Goal: Check status: Check status

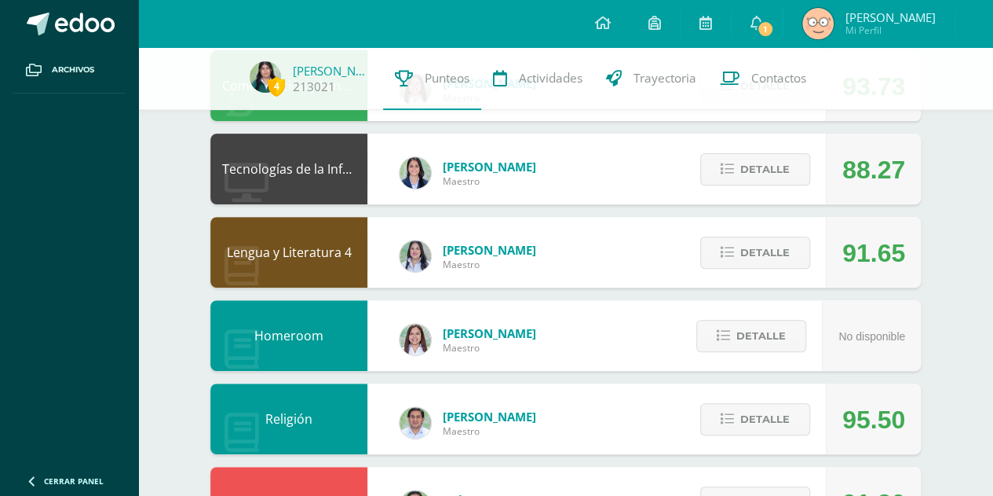
scroll to position [207, 0]
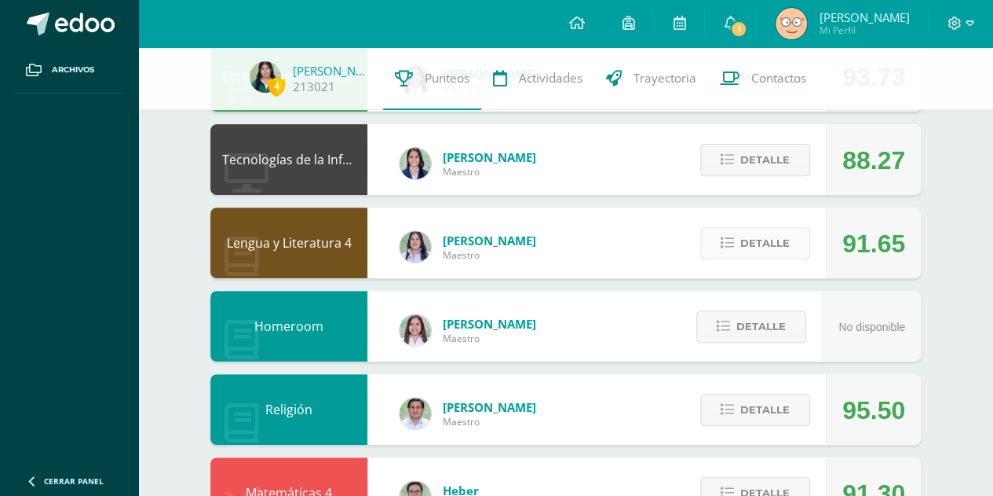
click at [751, 247] on span "Detalle" at bounding box center [765, 243] width 49 height 29
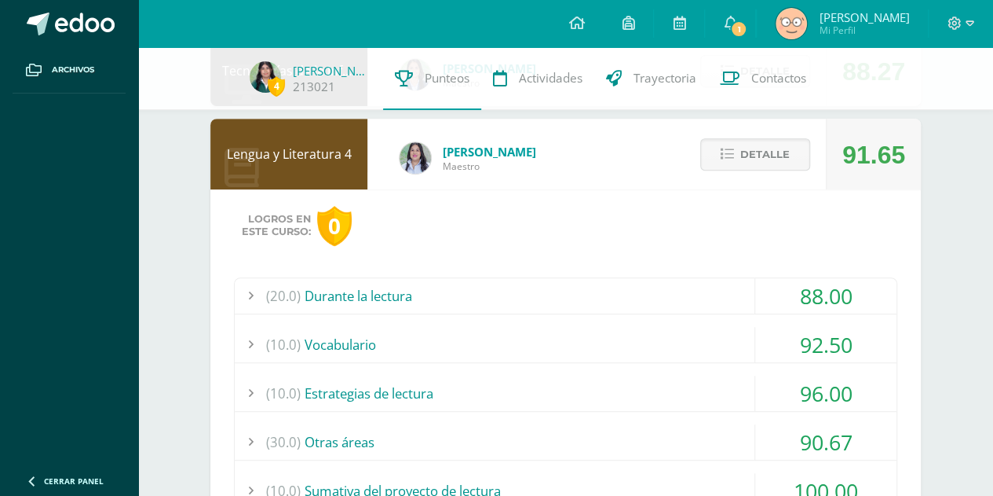
scroll to position [287, 0]
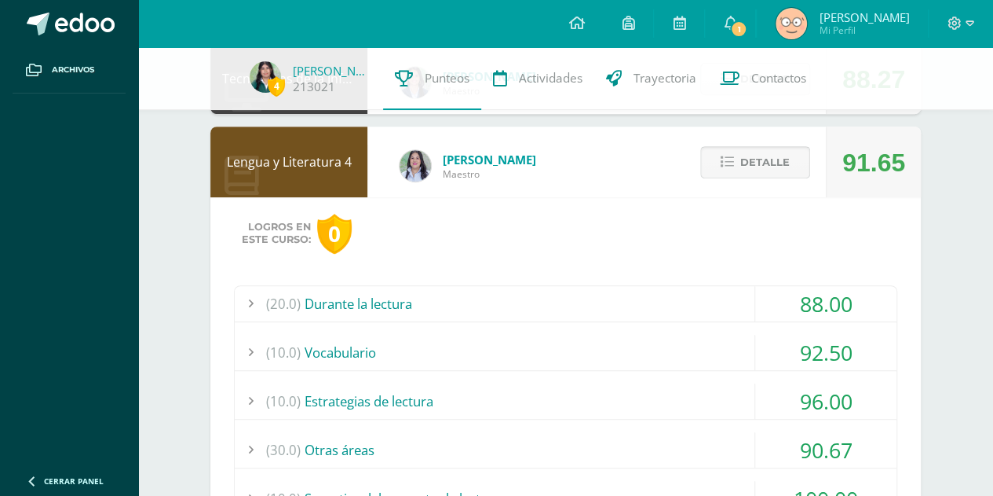
click at [770, 164] on span "Detalle" at bounding box center [765, 162] width 49 height 29
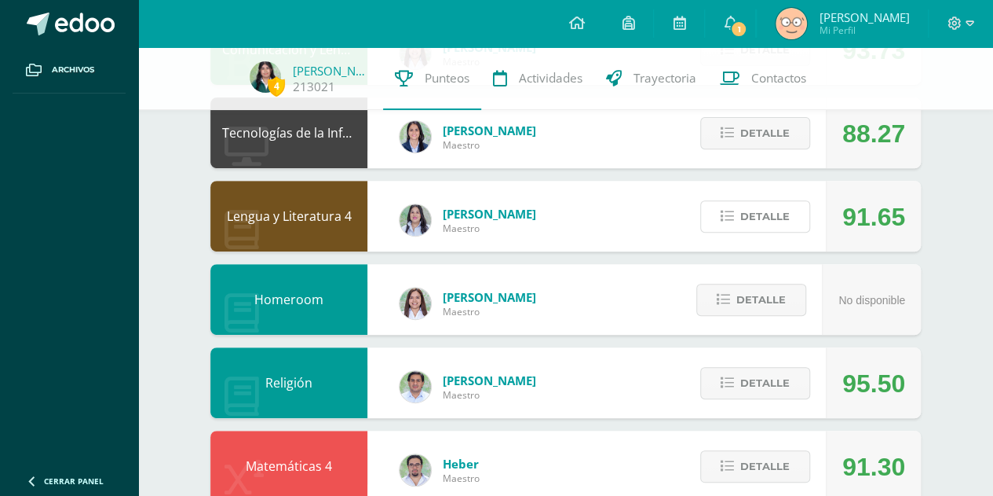
scroll to position [236, 0]
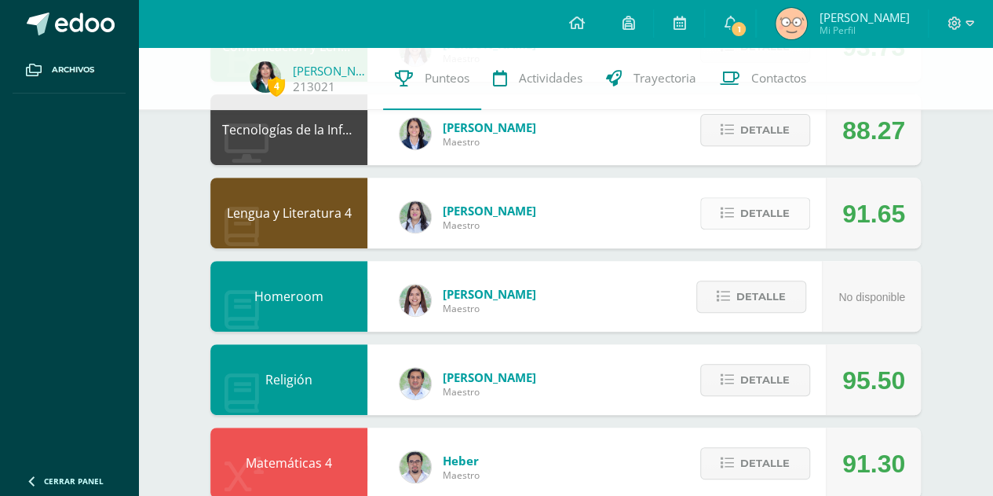
click at [804, 210] on button "Detalle" at bounding box center [756, 213] width 110 height 32
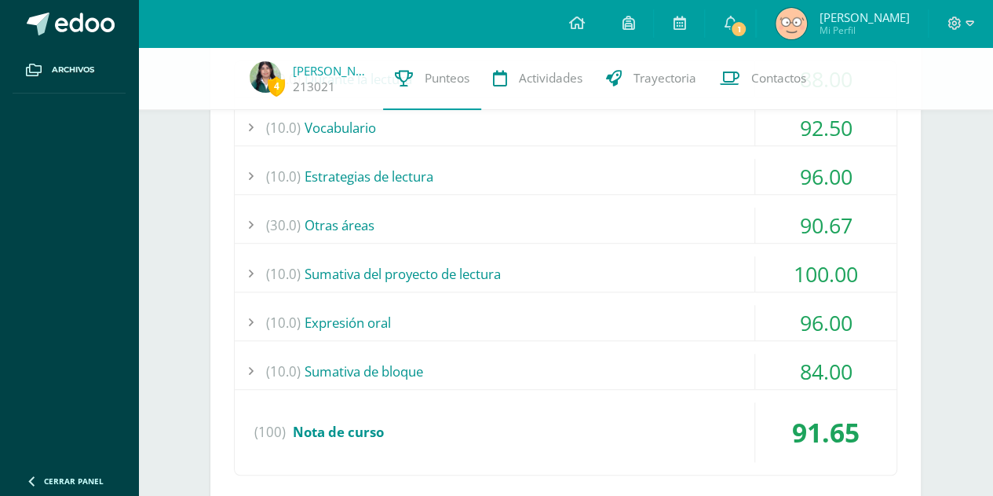
scroll to position [518, 0]
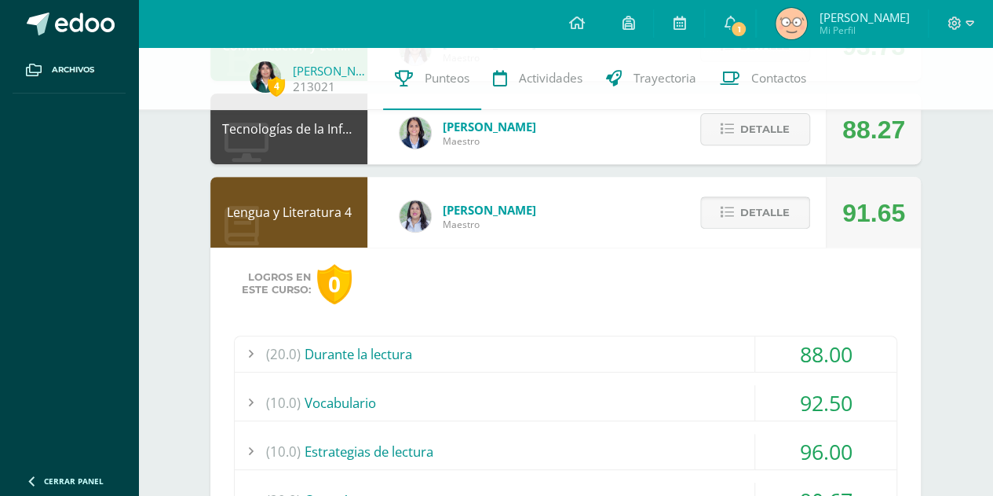
click at [789, 202] on span "Detalle" at bounding box center [765, 212] width 49 height 29
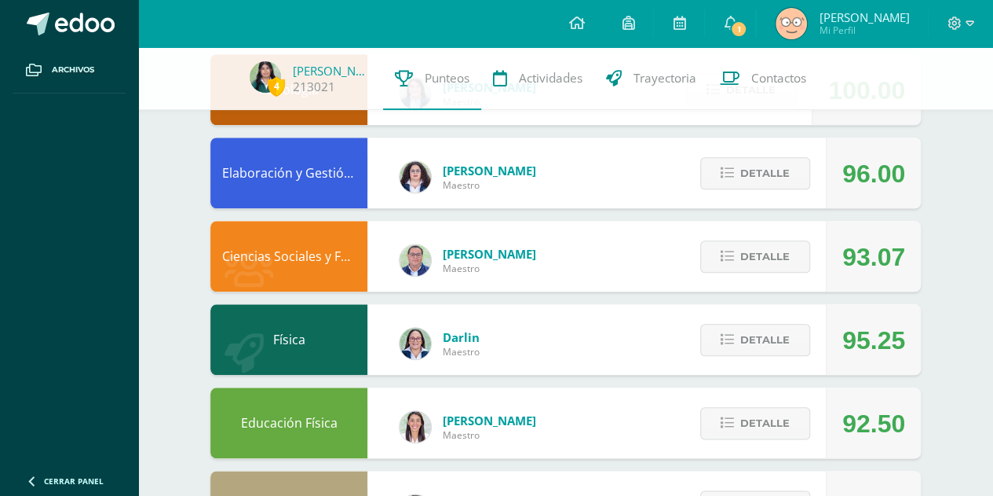
scroll to position [704, 0]
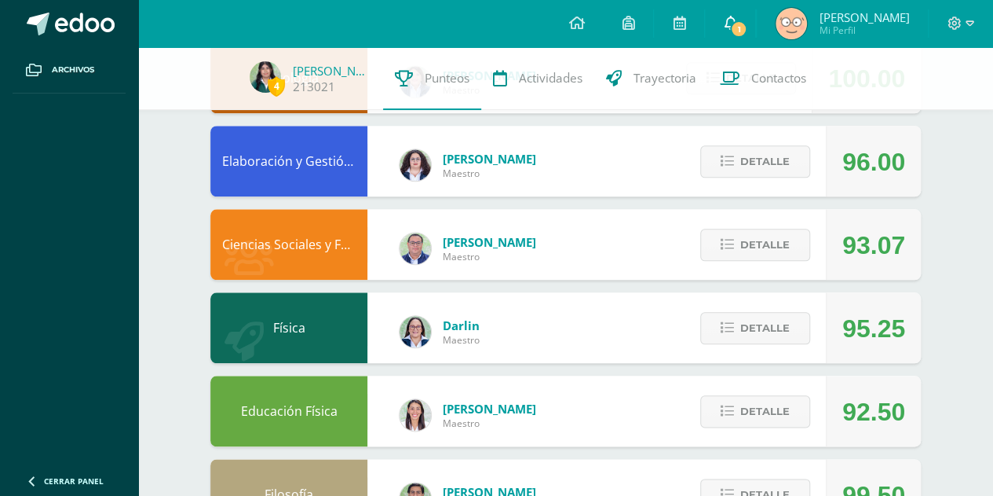
click at [755, 38] on link "1" at bounding box center [730, 23] width 50 height 47
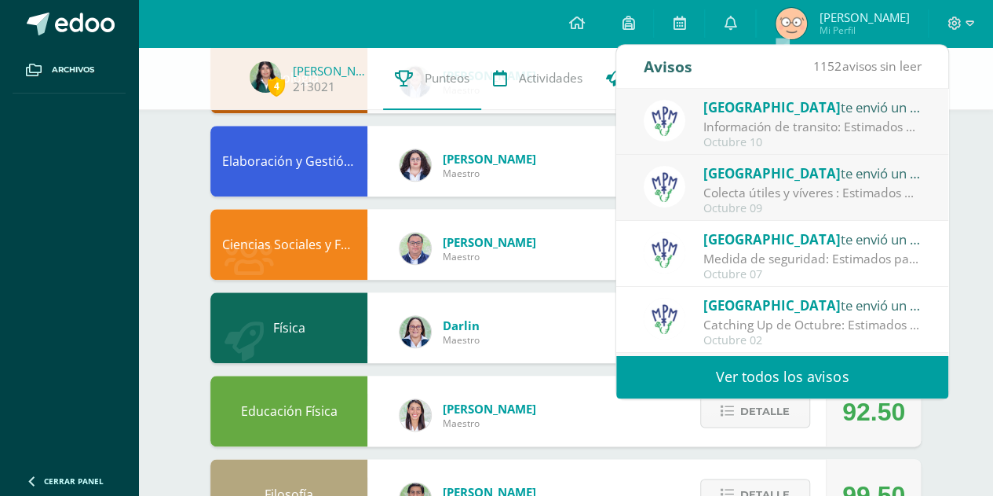
click at [792, 138] on div "Octubre 10" at bounding box center [813, 142] width 218 height 13
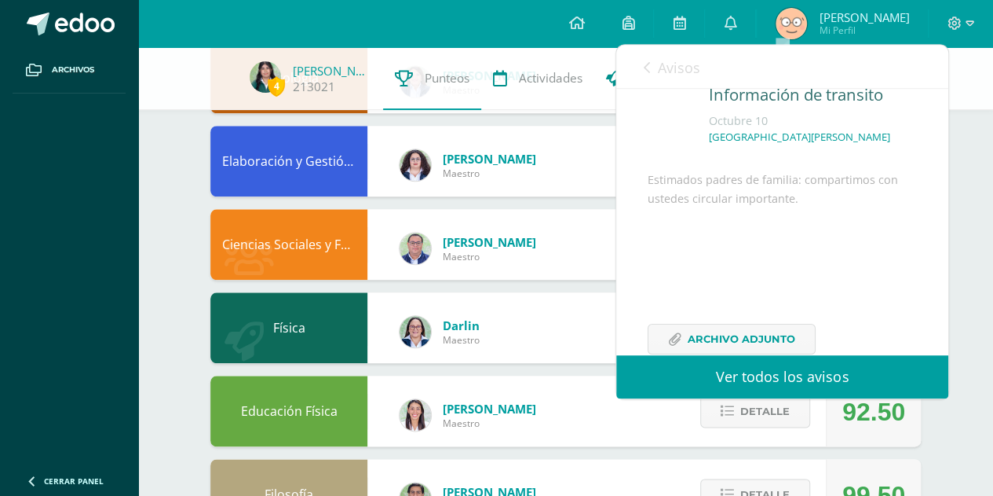
scroll to position [133, 0]
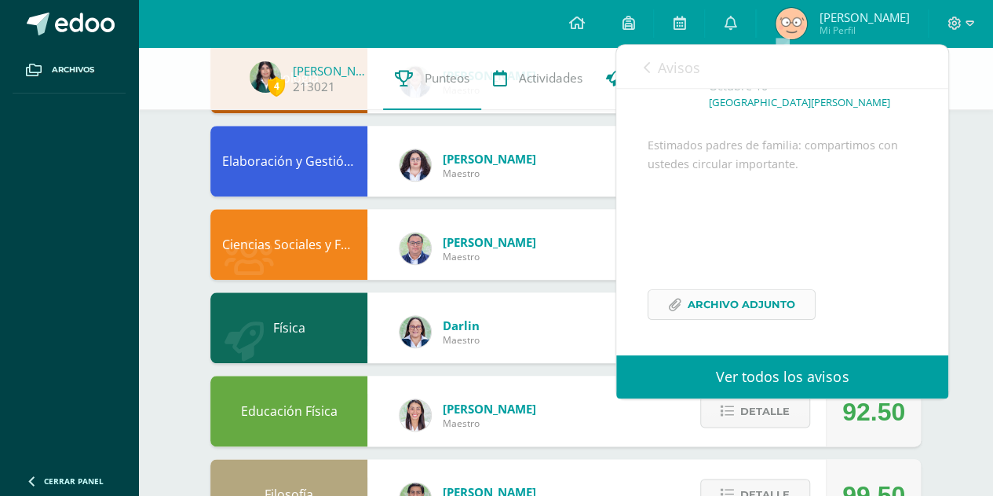
click at [755, 302] on span "Archivo Adjunto" at bounding box center [742, 304] width 108 height 29
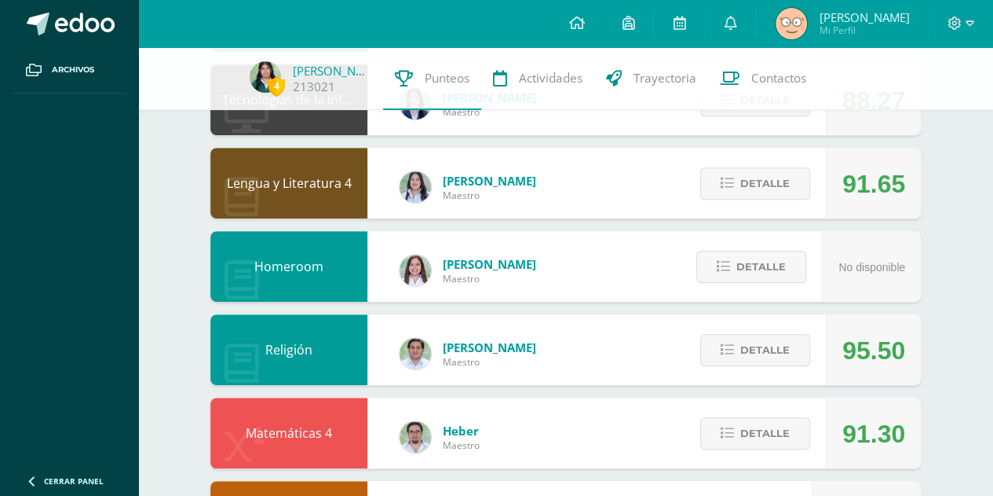
scroll to position [265, 0]
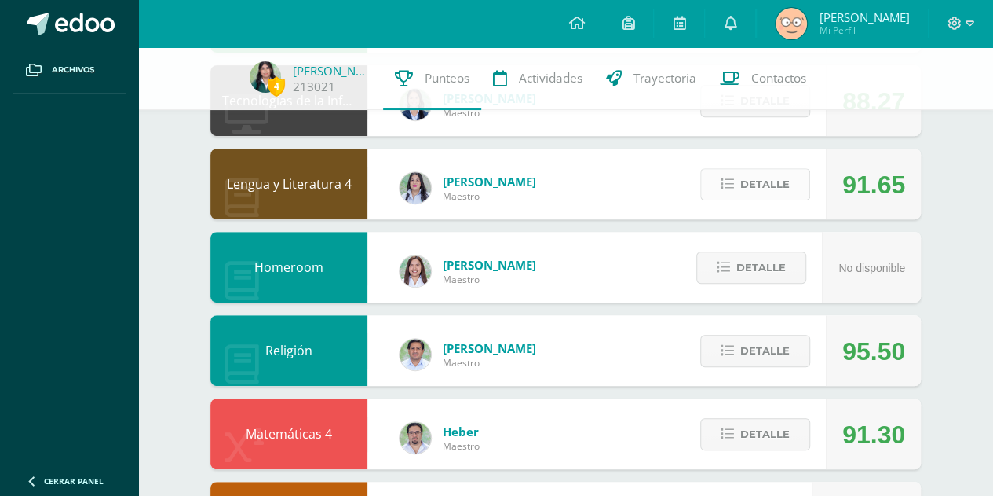
click at [766, 193] on span "Detalle" at bounding box center [765, 184] width 49 height 29
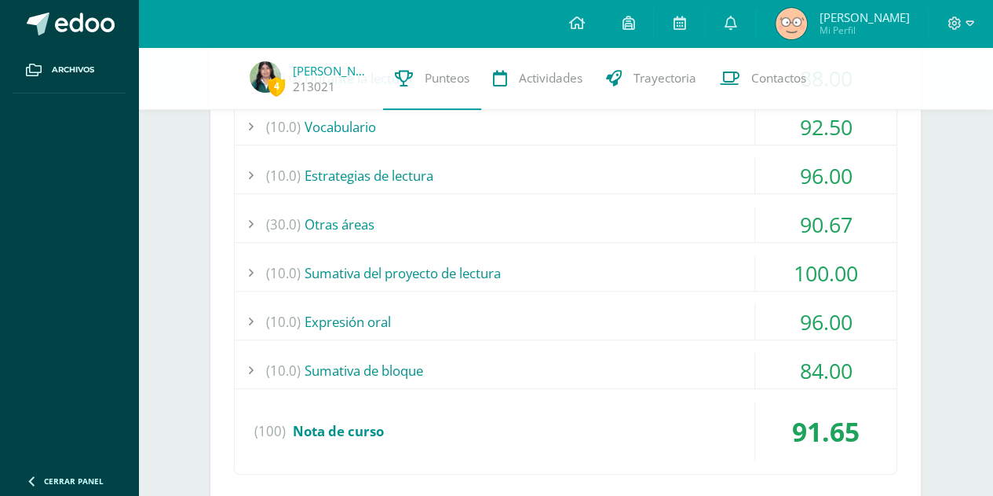
scroll to position [510, 0]
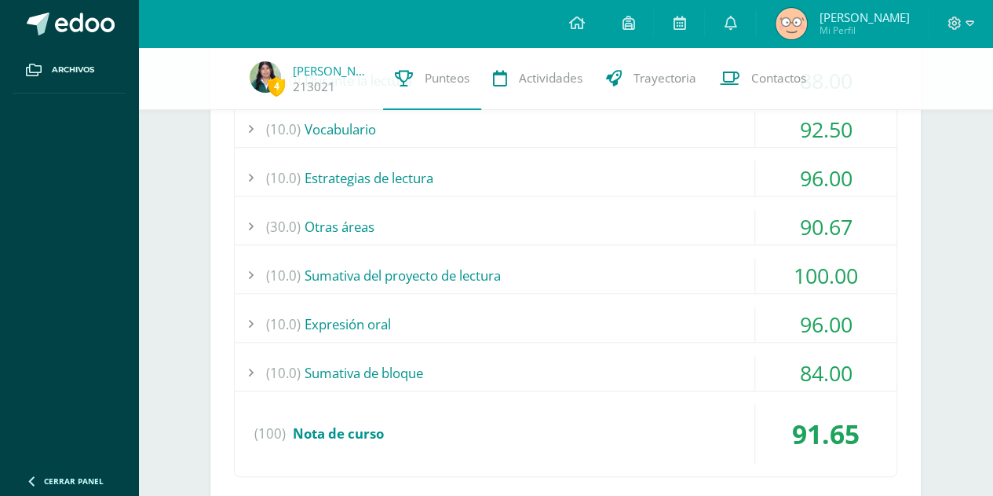
click at [688, 224] on div "(30.0) Otras áreas" at bounding box center [566, 226] width 662 height 35
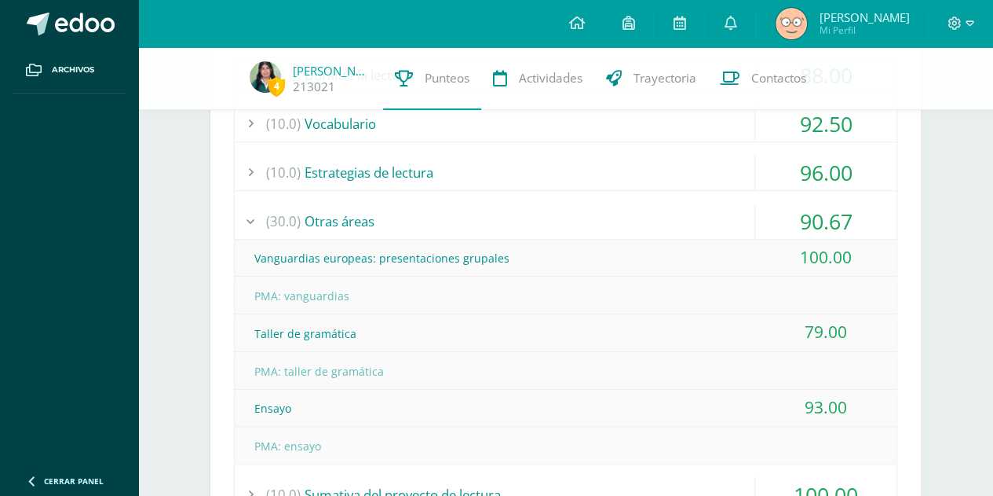
scroll to position [515, 0]
click at [707, 213] on div "(30.0) Otras áreas" at bounding box center [566, 221] width 662 height 35
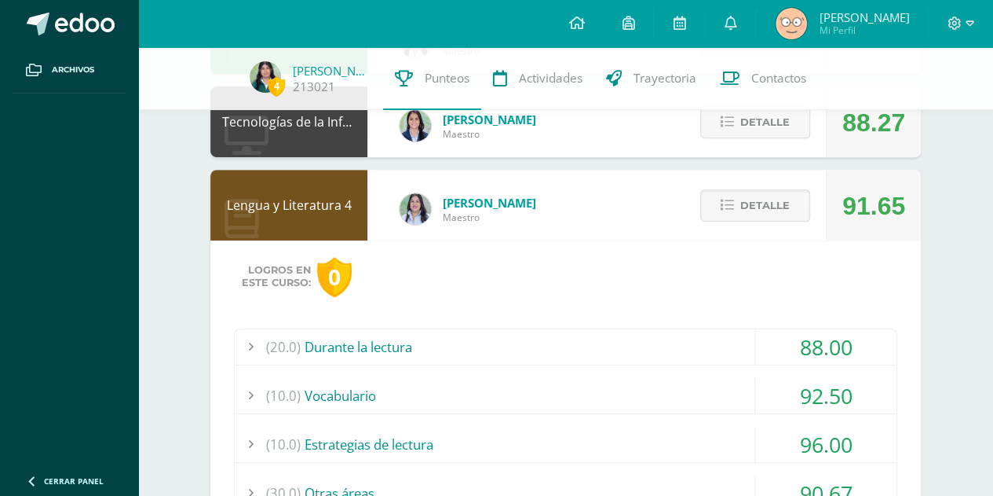
scroll to position [239, 0]
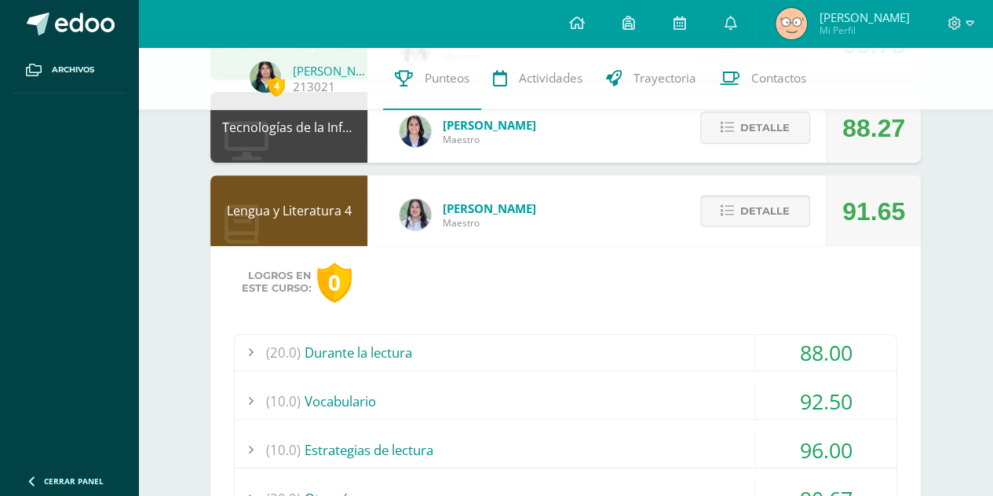
click at [785, 210] on span "Detalle" at bounding box center [765, 210] width 49 height 29
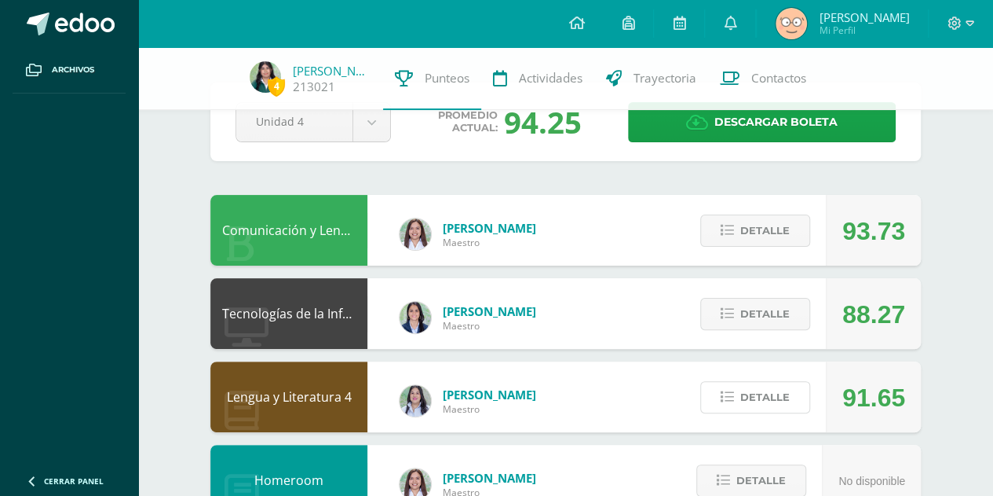
scroll to position [53, 0]
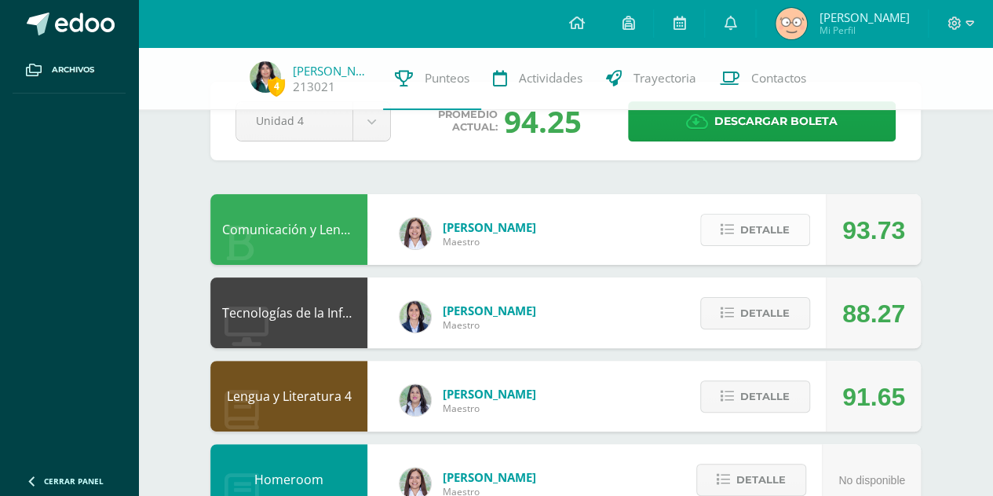
click at [754, 241] on span "Detalle" at bounding box center [765, 229] width 49 height 29
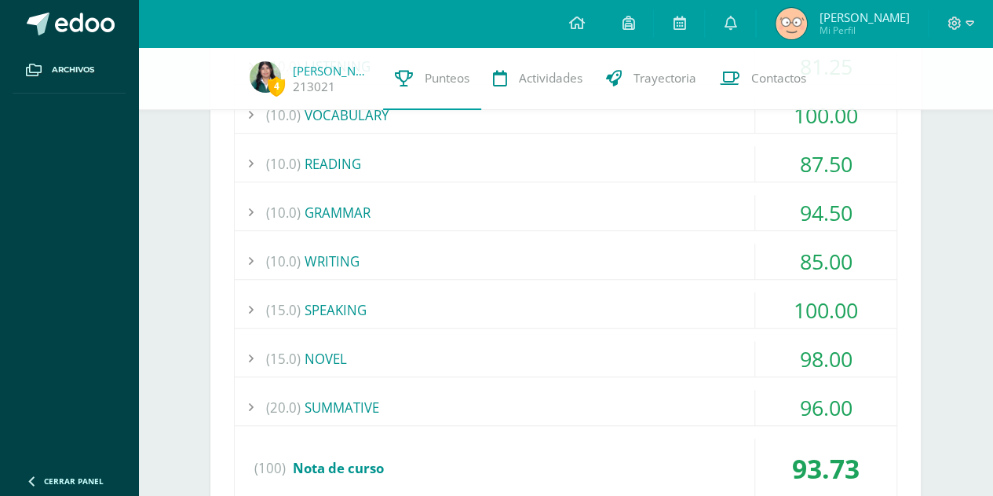
scroll to position [360, 0]
click at [577, 406] on div "(20.0) SUMMATIVE" at bounding box center [566, 405] width 662 height 35
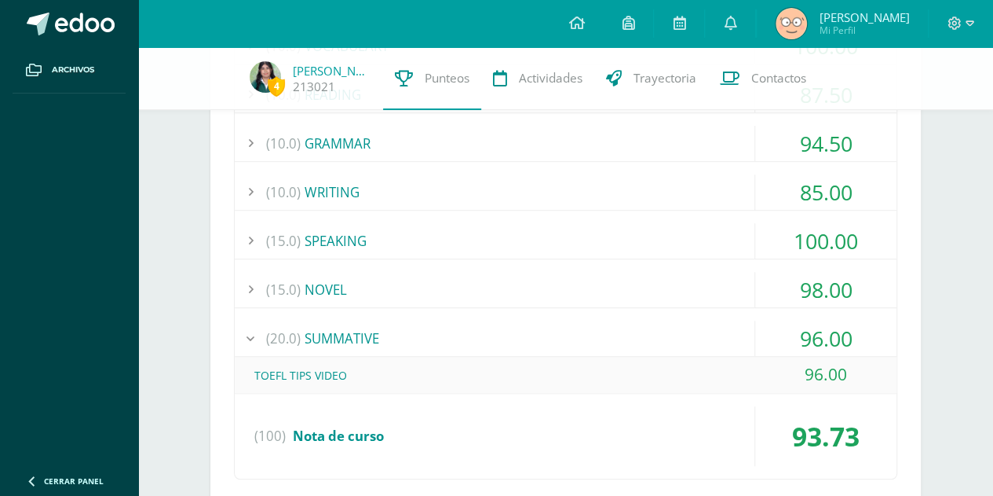
scroll to position [430, 0]
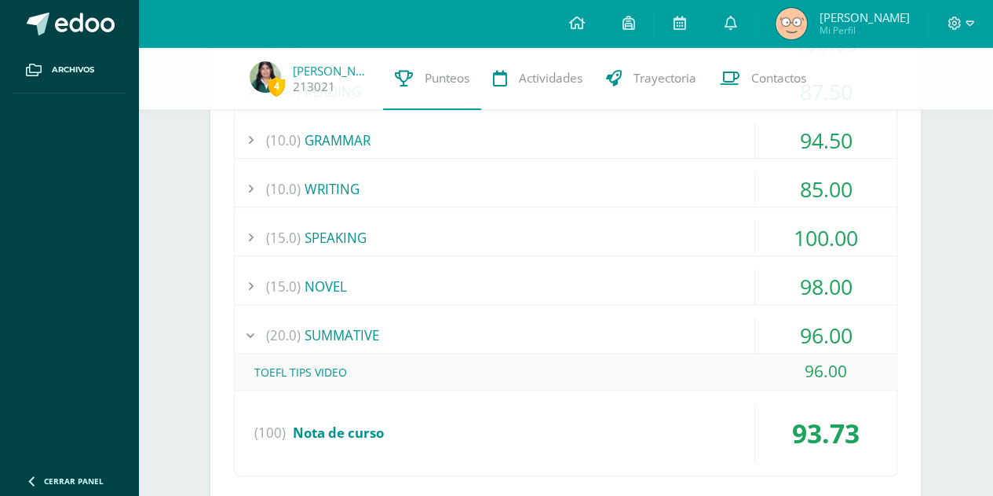
click at [558, 298] on div "(15.0) NOVEL" at bounding box center [566, 286] width 662 height 35
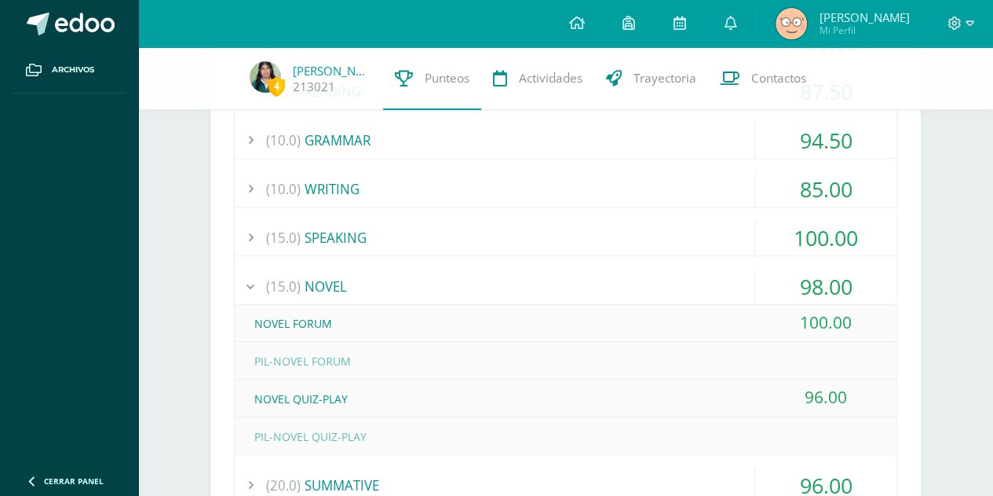
click at [550, 291] on div "(15.0) NOVEL" at bounding box center [566, 286] width 662 height 35
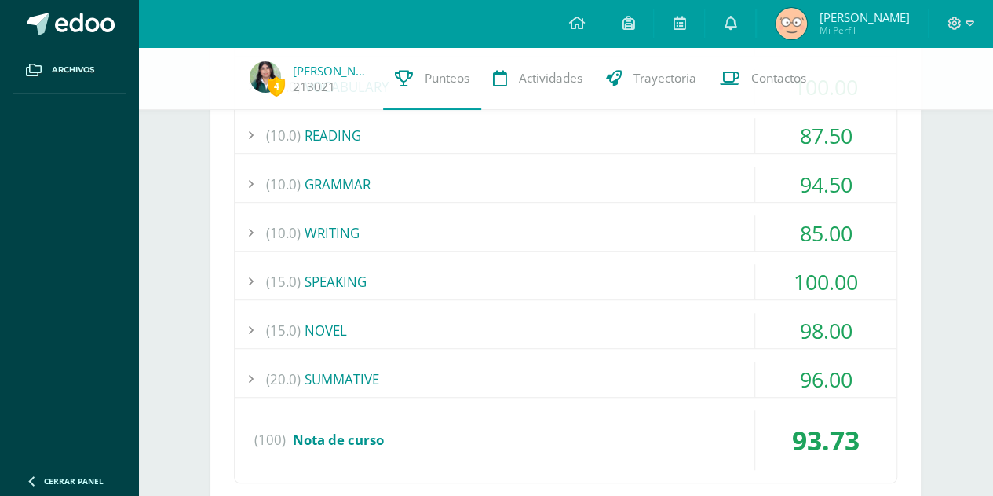
scroll to position [382, 0]
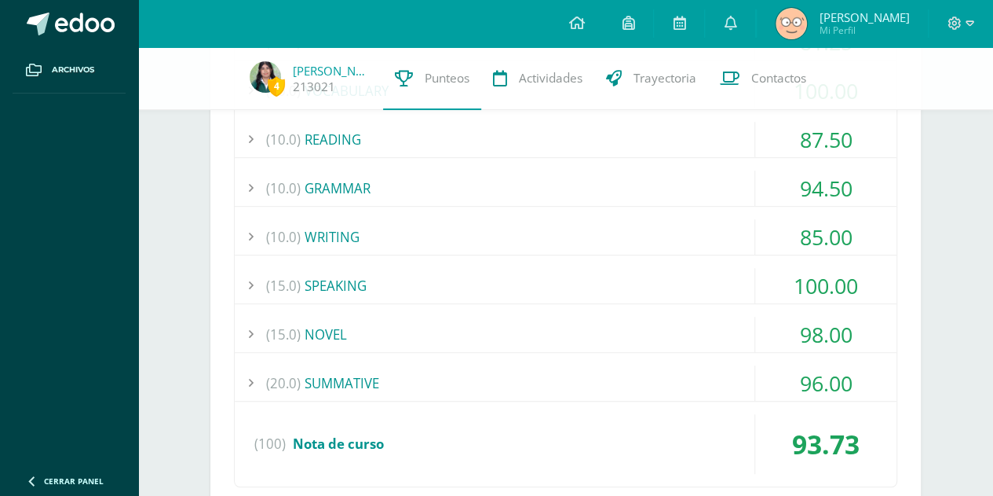
click at [534, 228] on div "(10.0) WRITING" at bounding box center [566, 236] width 662 height 35
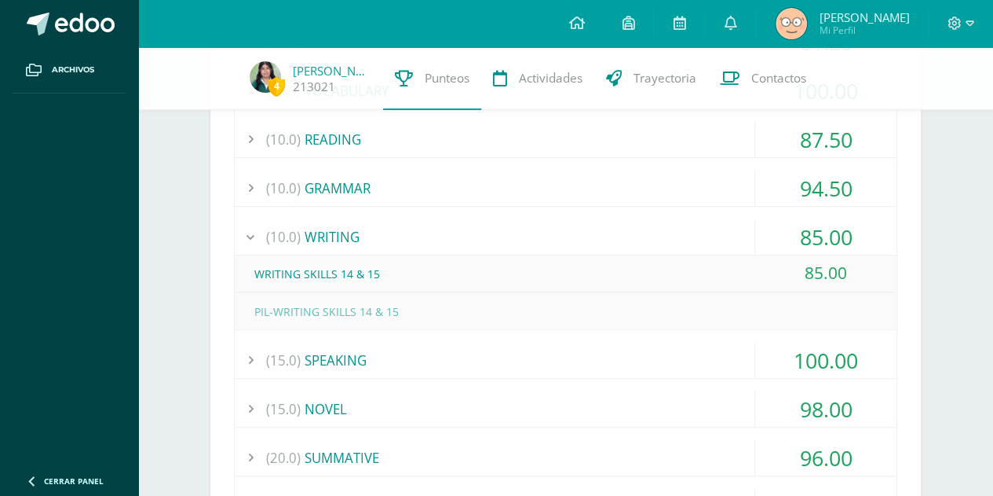
click at [537, 229] on div "(10.0) WRITING" at bounding box center [566, 236] width 662 height 35
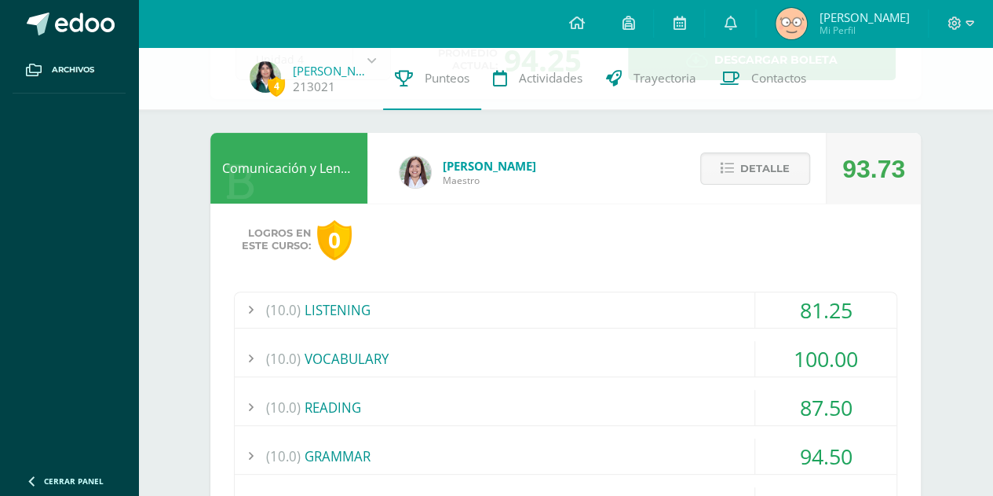
scroll to position [114, 0]
click at [724, 176] on icon at bounding box center [727, 169] width 13 height 13
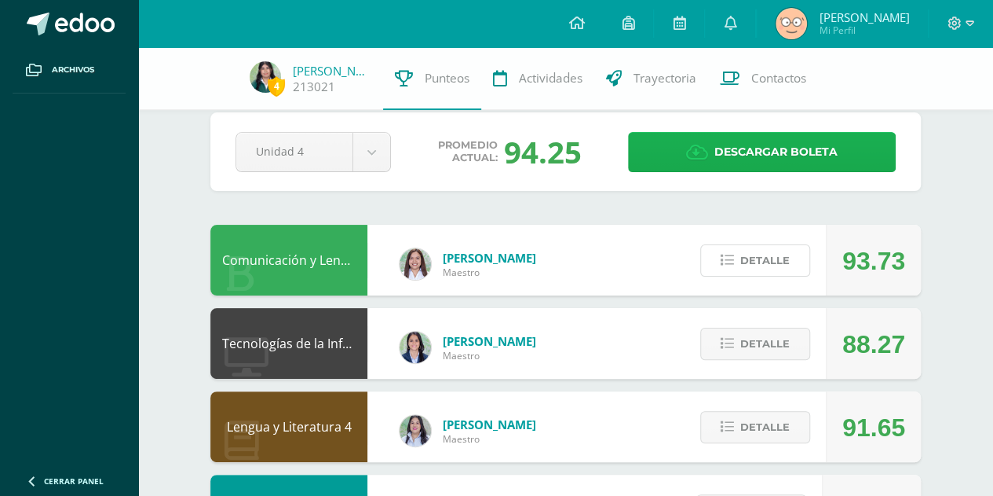
scroll to position [18, 0]
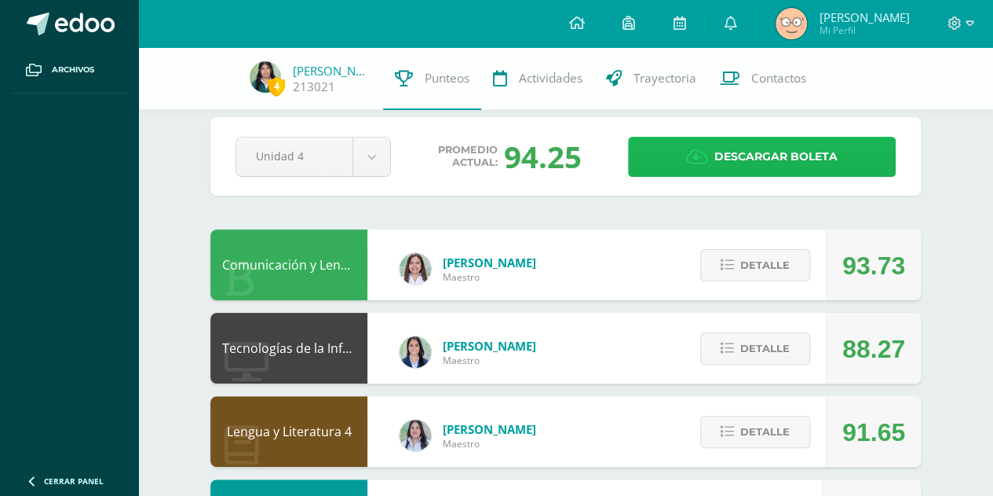
click at [749, 157] on span "Descargar boleta" at bounding box center [776, 156] width 123 height 38
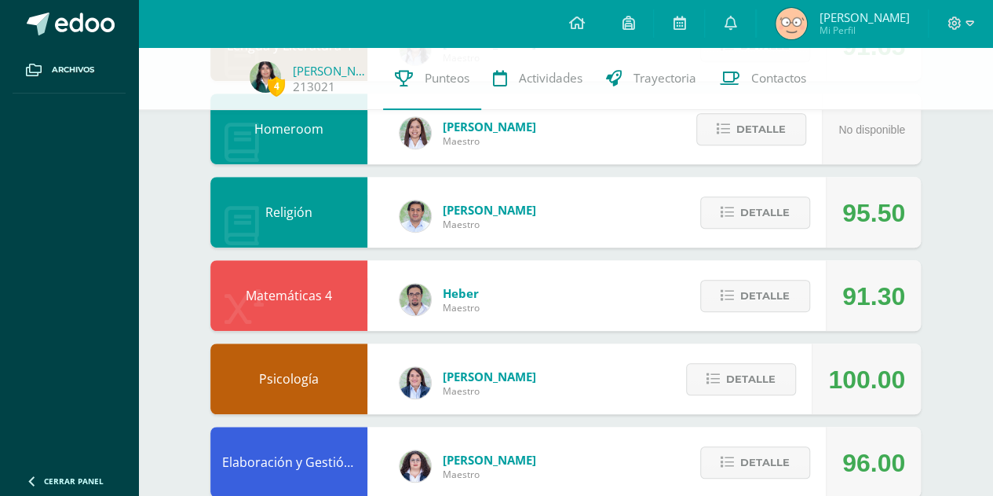
scroll to position [403, 0]
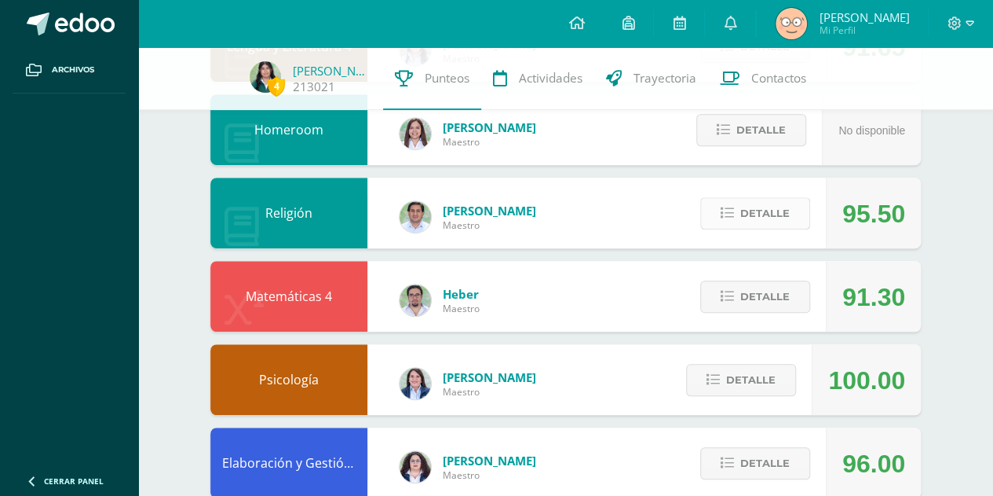
click at [758, 211] on span "Detalle" at bounding box center [765, 213] width 49 height 29
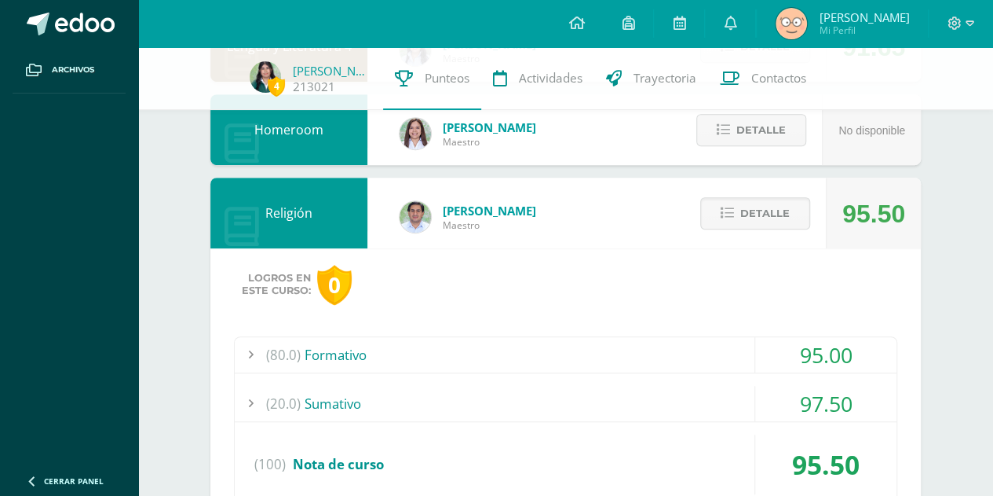
scroll to position [476, 0]
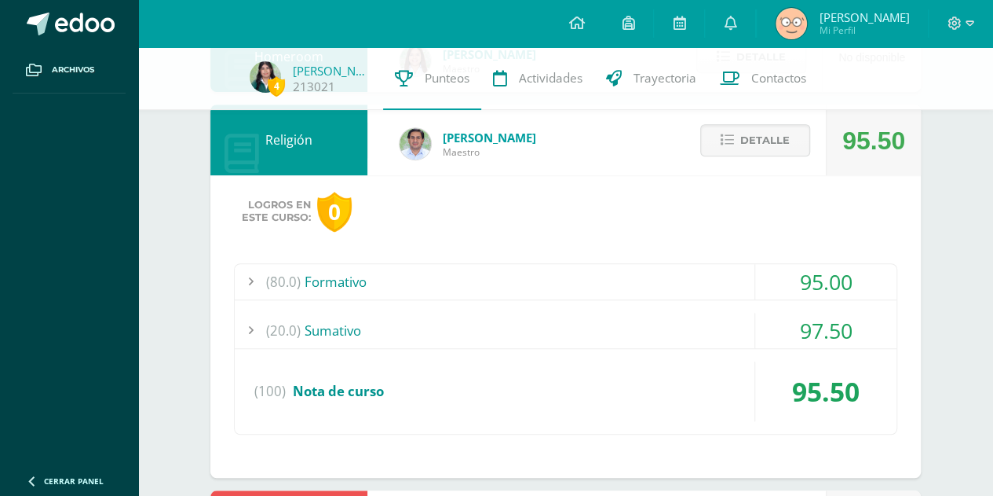
click at [565, 342] on div "(20.0) [GEOGRAPHIC_DATA]" at bounding box center [566, 330] width 662 height 35
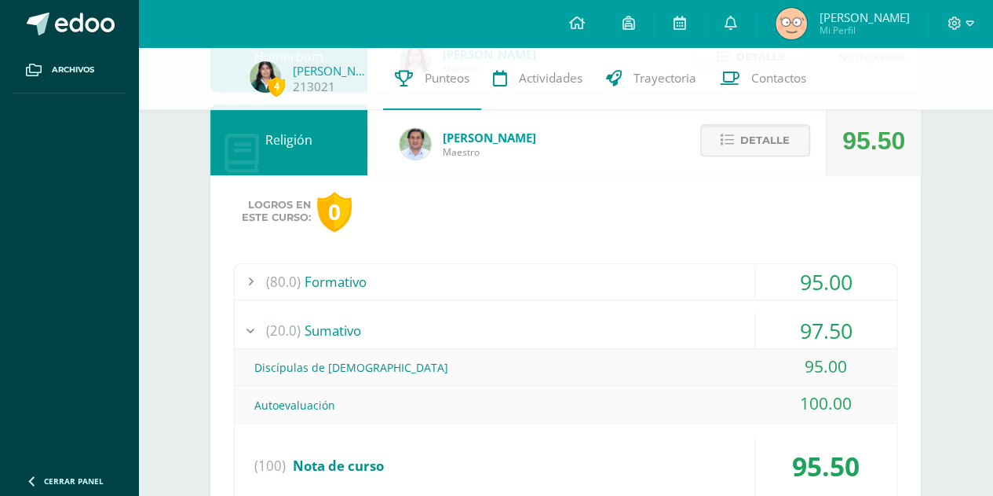
click at [593, 284] on div "(80.0) Formativo" at bounding box center [566, 281] width 662 height 35
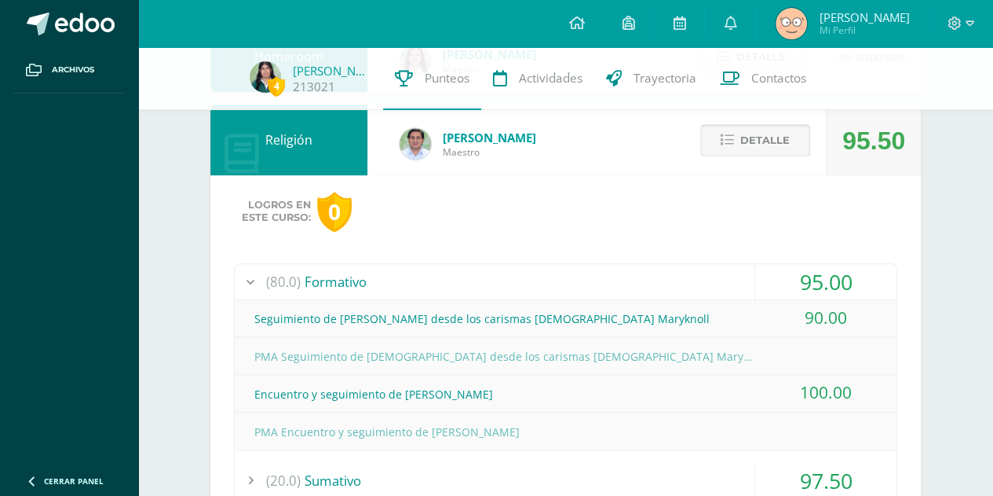
click at [741, 152] on button "Detalle" at bounding box center [756, 140] width 110 height 32
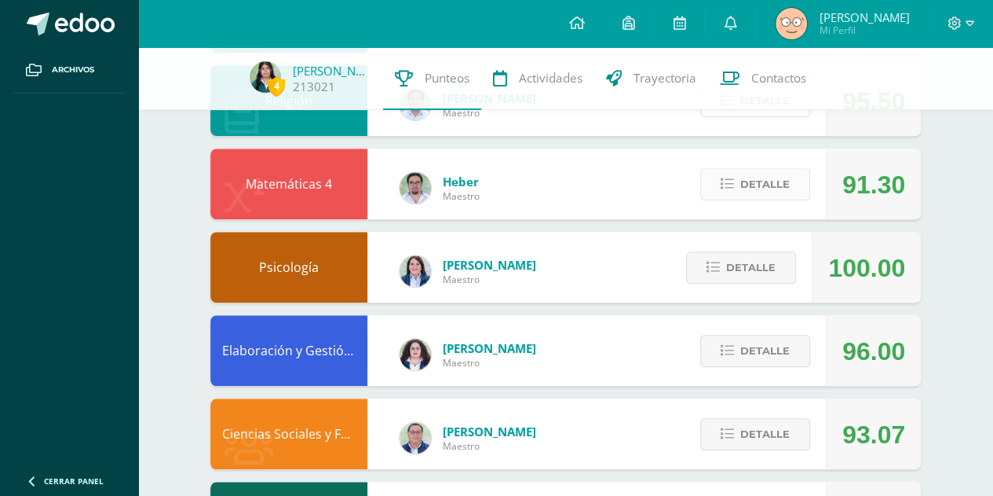
scroll to position [525, 0]
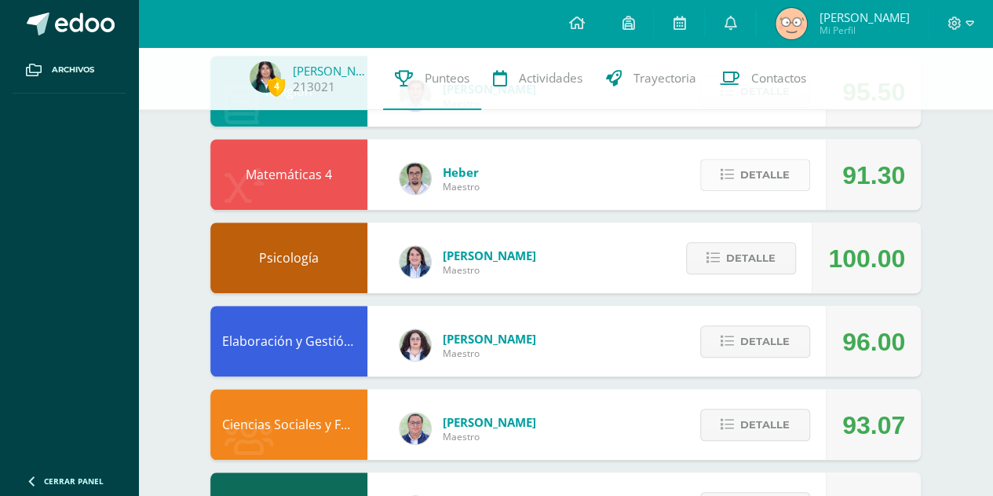
click at [749, 173] on span "Detalle" at bounding box center [765, 174] width 49 height 29
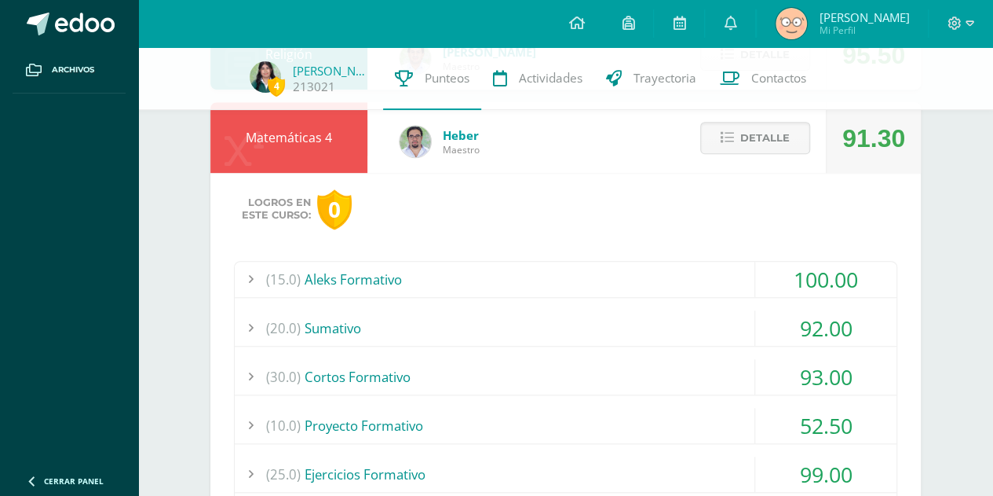
scroll to position [550, 0]
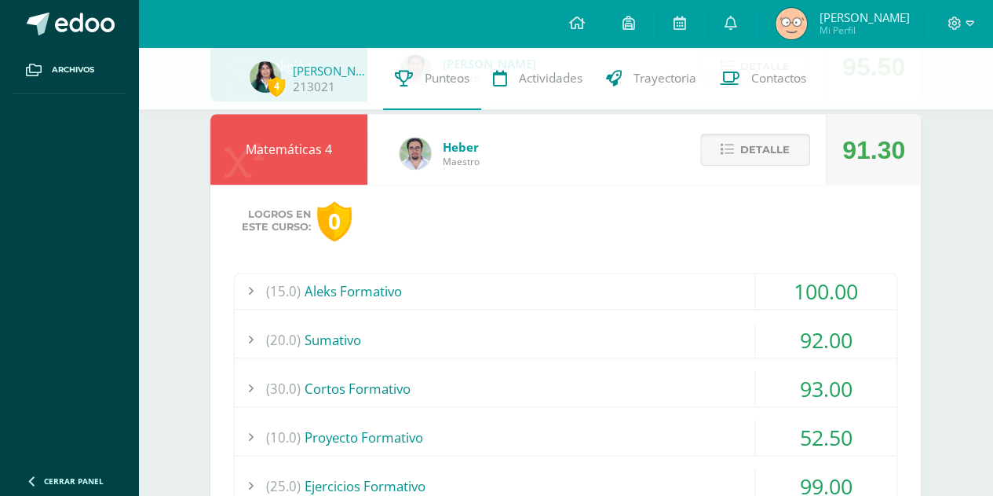
click at [769, 137] on span "Detalle" at bounding box center [765, 149] width 49 height 29
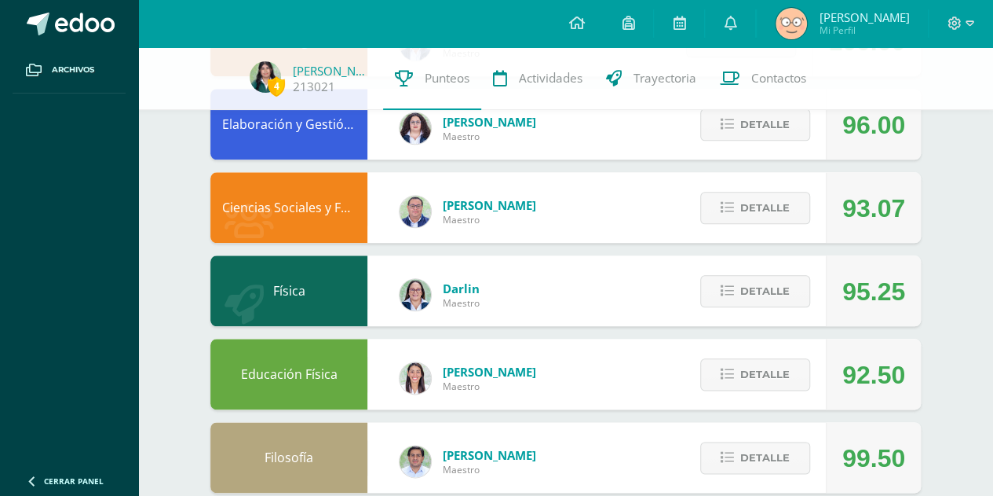
scroll to position [749, 0]
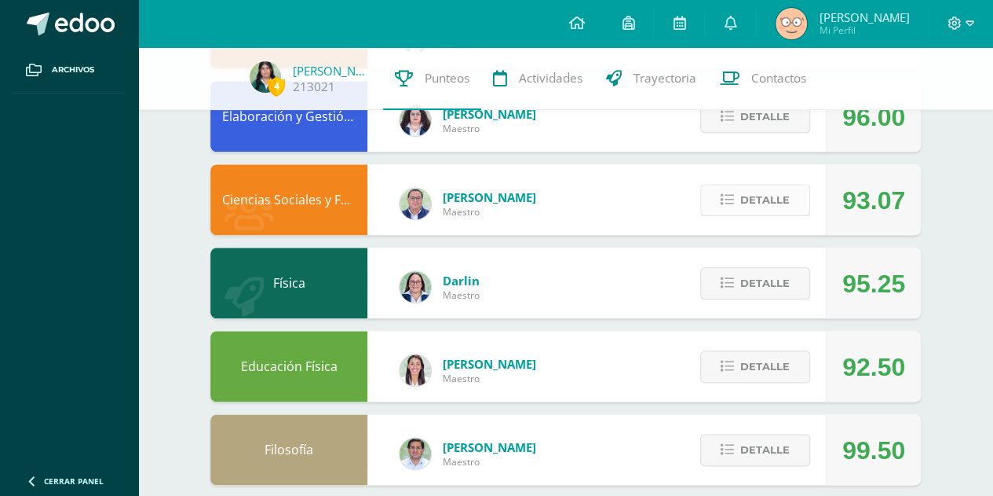
click at [755, 196] on span "Detalle" at bounding box center [765, 199] width 49 height 29
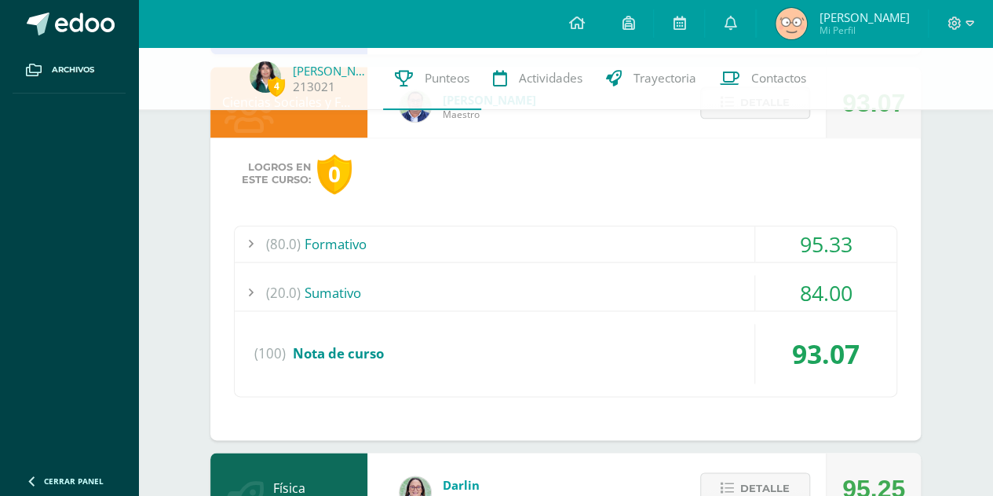
scroll to position [849, 0]
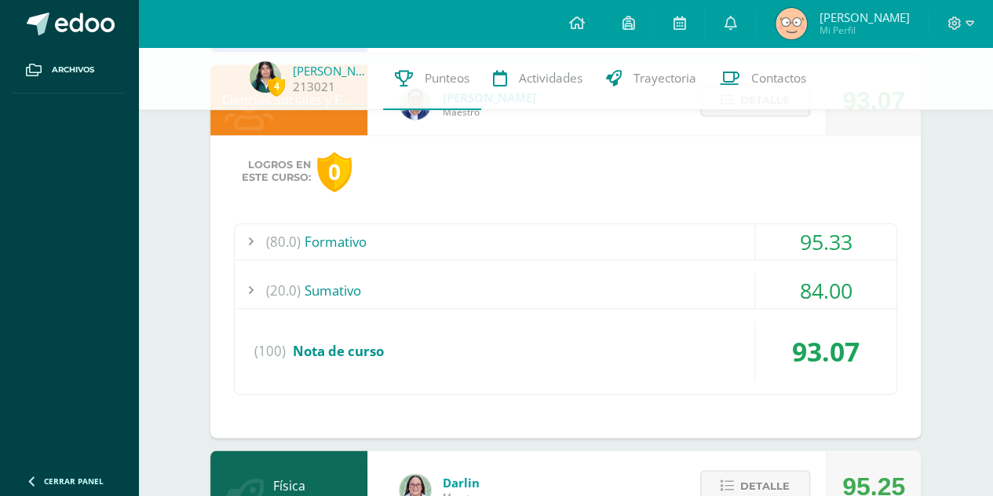
click at [666, 298] on div "(20.0) [GEOGRAPHIC_DATA]" at bounding box center [566, 290] width 662 height 35
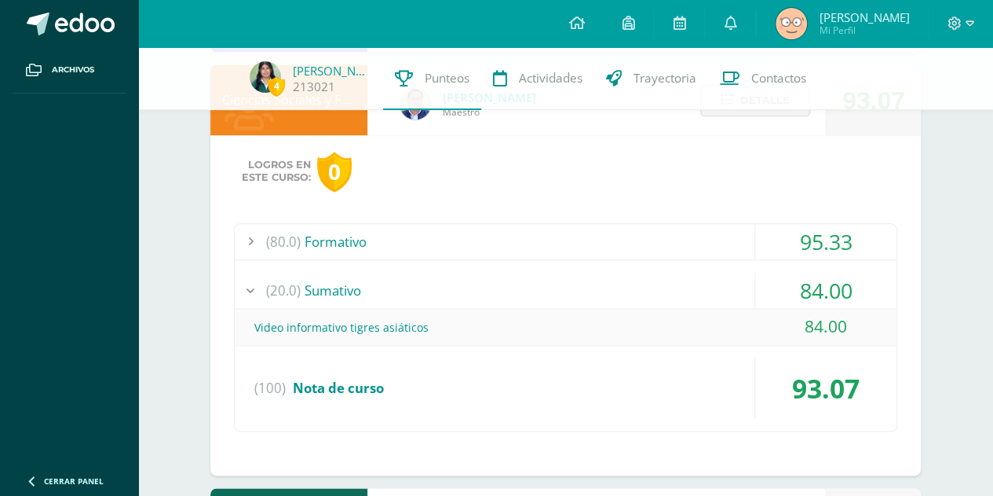
click at [666, 299] on div "(20.0) [GEOGRAPHIC_DATA]" at bounding box center [566, 290] width 662 height 35
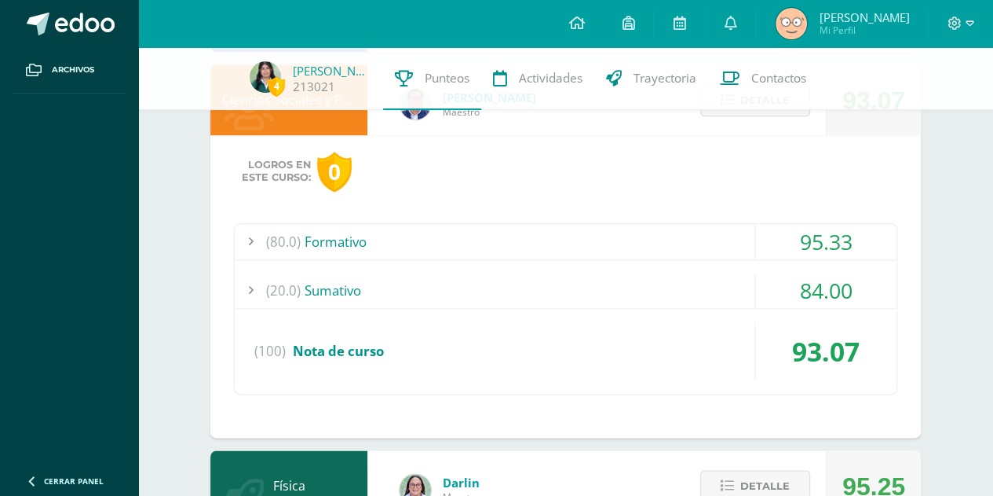
click at [665, 264] on div "(80.0) Formativo 95.33 Fenómenos del mundo actual 100.00" at bounding box center [566, 308] width 664 height 171
click at [653, 247] on div "(80.0) Formativo" at bounding box center [566, 241] width 662 height 35
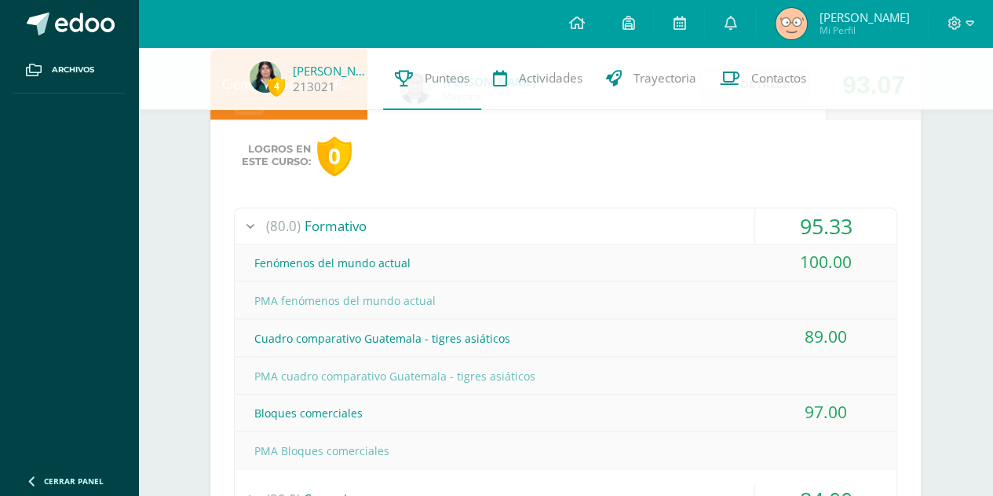
scroll to position [883, 0]
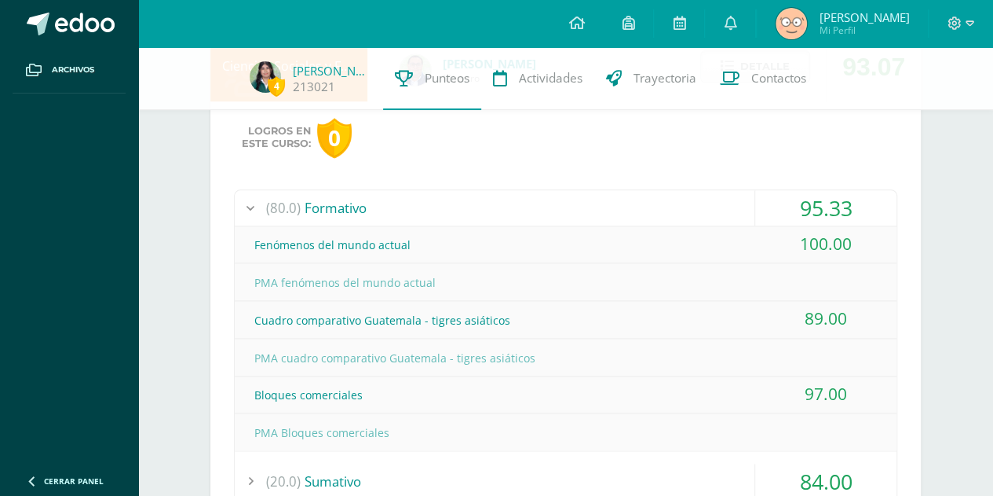
click at [576, 216] on div "(80.0) Formativo" at bounding box center [566, 207] width 662 height 35
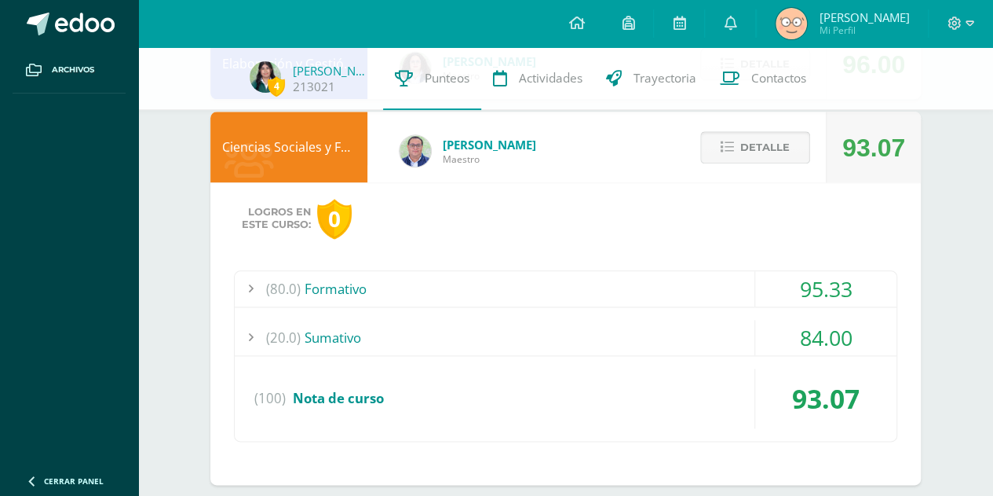
click at [753, 144] on span "Detalle" at bounding box center [765, 147] width 49 height 29
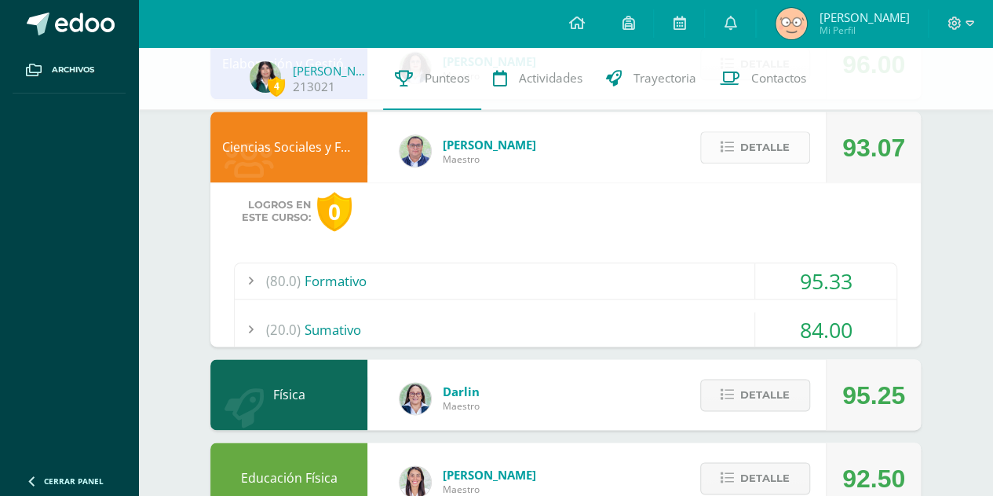
scroll to position [770, 0]
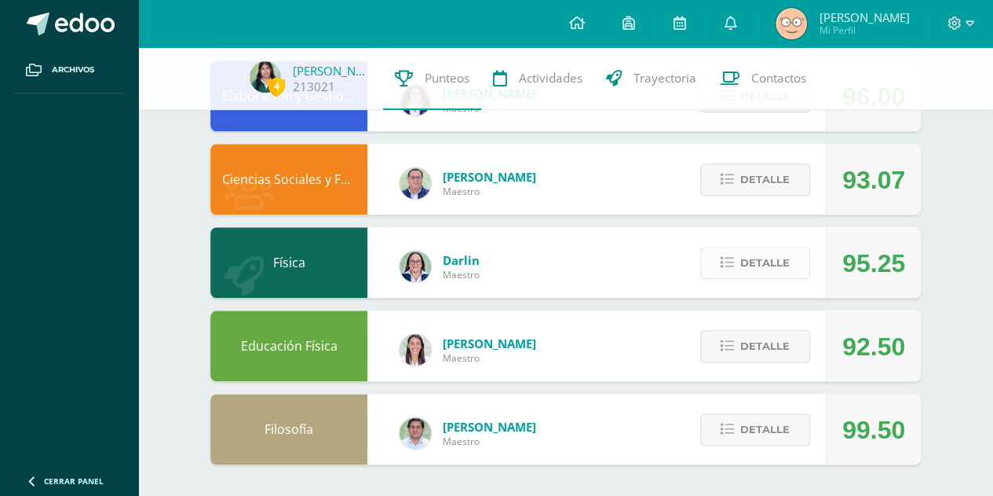
click at [780, 263] on span "Detalle" at bounding box center [765, 262] width 49 height 29
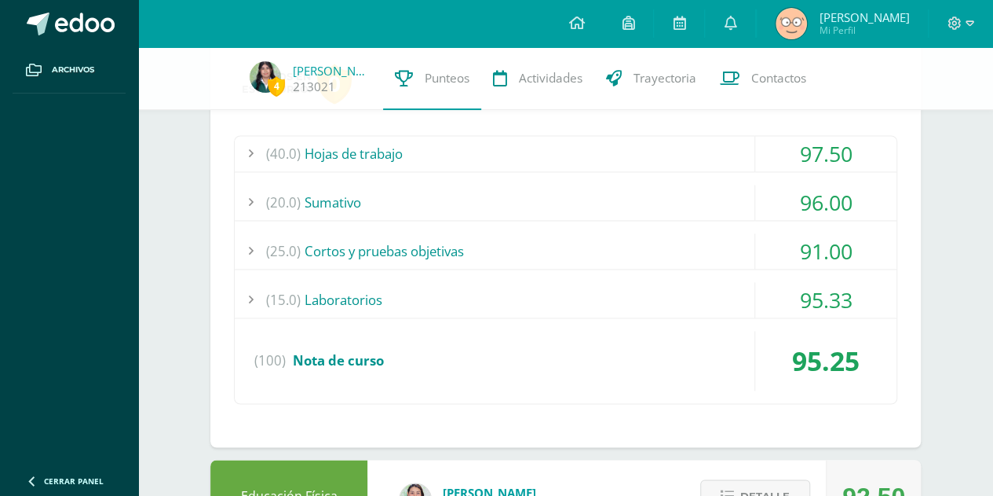
scroll to position [1021, 0]
click at [653, 224] on div "(40.0) Hojas de trabajo 97.50 Ejercitación Dinámica 93.00" at bounding box center [566, 268] width 664 height 269
click at [635, 201] on div "(20.0) [GEOGRAPHIC_DATA]" at bounding box center [566, 201] width 662 height 35
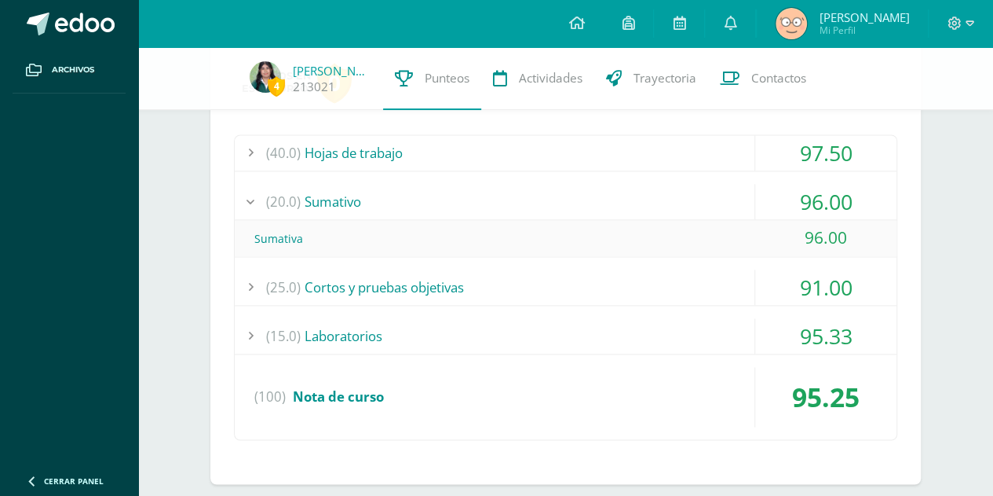
click at [628, 201] on div "(20.0) [GEOGRAPHIC_DATA]" at bounding box center [566, 201] width 662 height 35
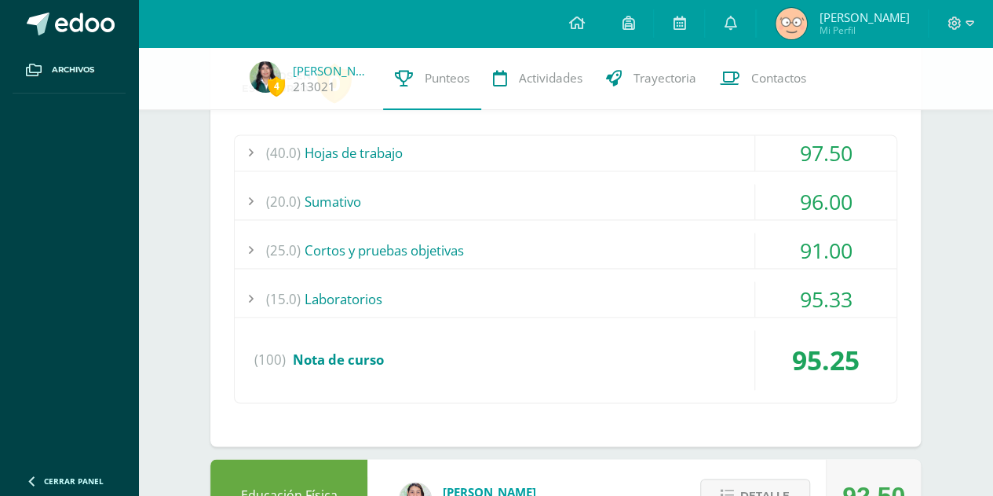
click at [530, 258] on div "(25.0) Cortos y pruebas objetivas" at bounding box center [566, 249] width 662 height 35
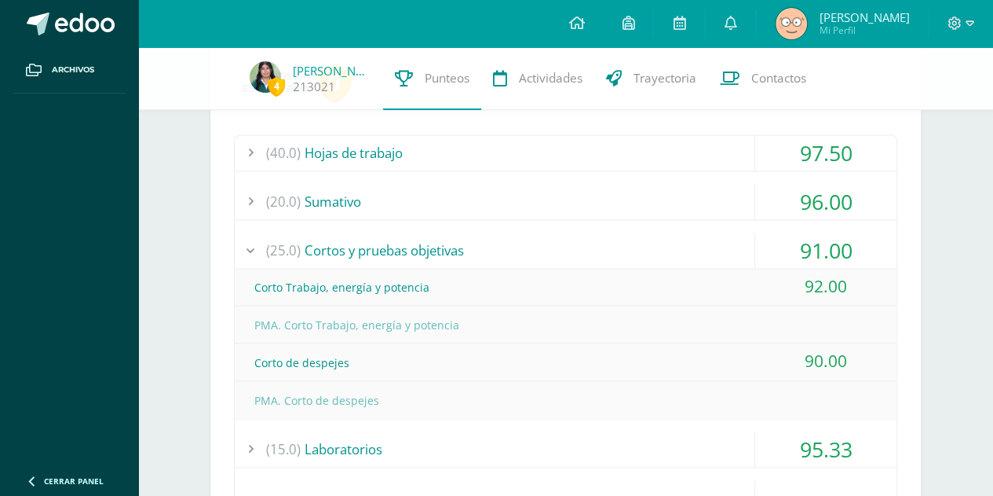
click at [534, 249] on div "(25.0) Cortos y pruebas objetivas" at bounding box center [566, 249] width 662 height 35
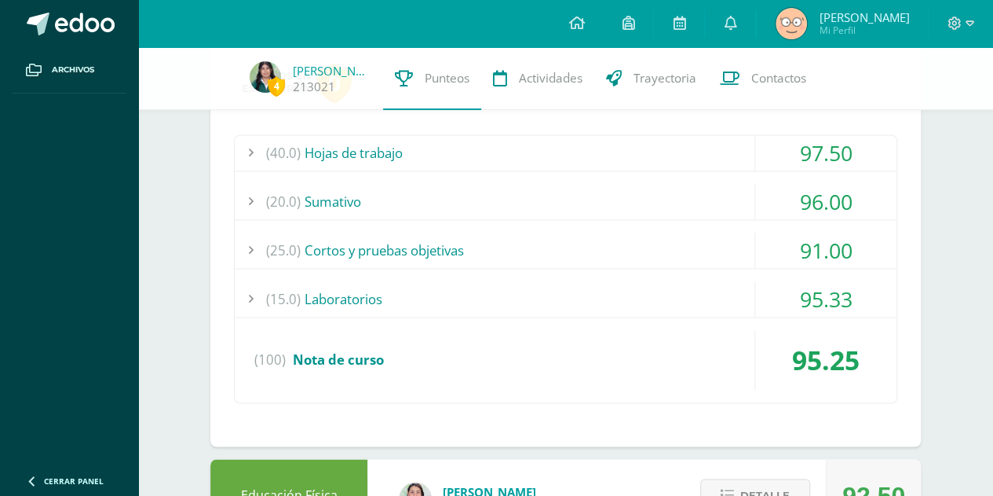
click at [492, 298] on div "(15.0) Laboratorios" at bounding box center [566, 298] width 662 height 35
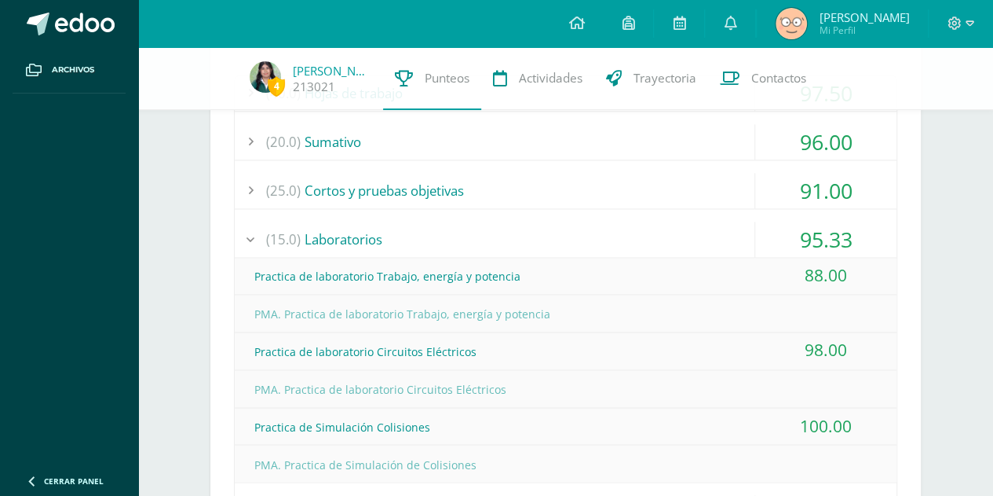
scroll to position [1075, 0]
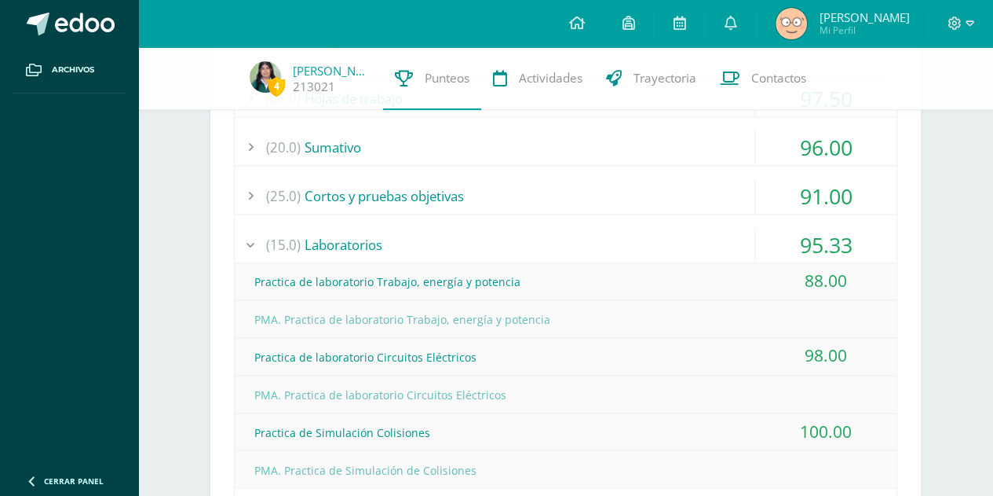
click at [443, 239] on div "(15.0) Laboratorios" at bounding box center [566, 244] width 662 height 35
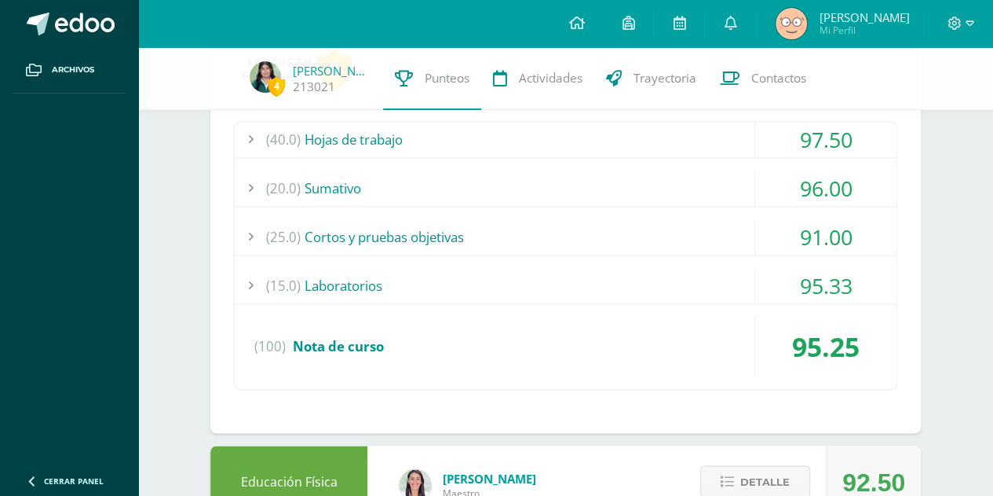
scroll to position [1033, 0]
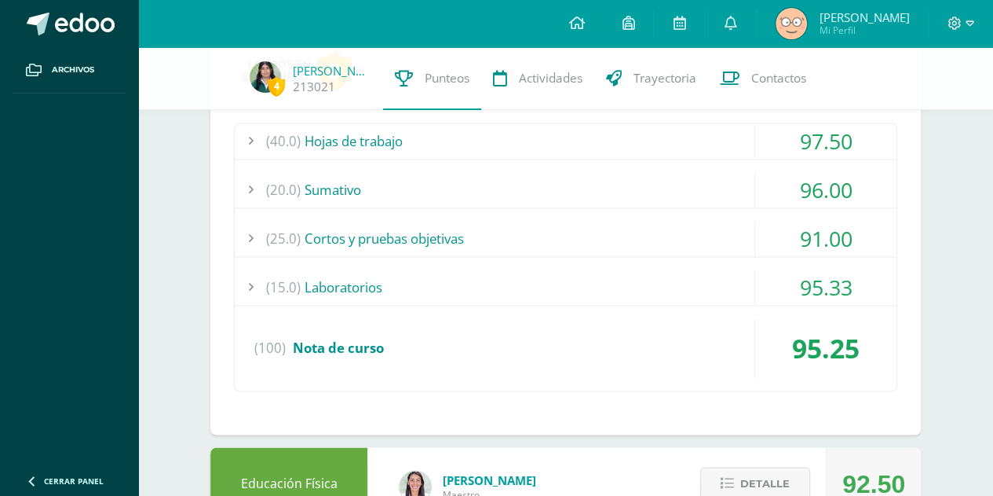
click at [430, 186] on div "(20.0) [GEOGRAPHIC_DATA]" at bounding box center [566, 189] width 662 height 35
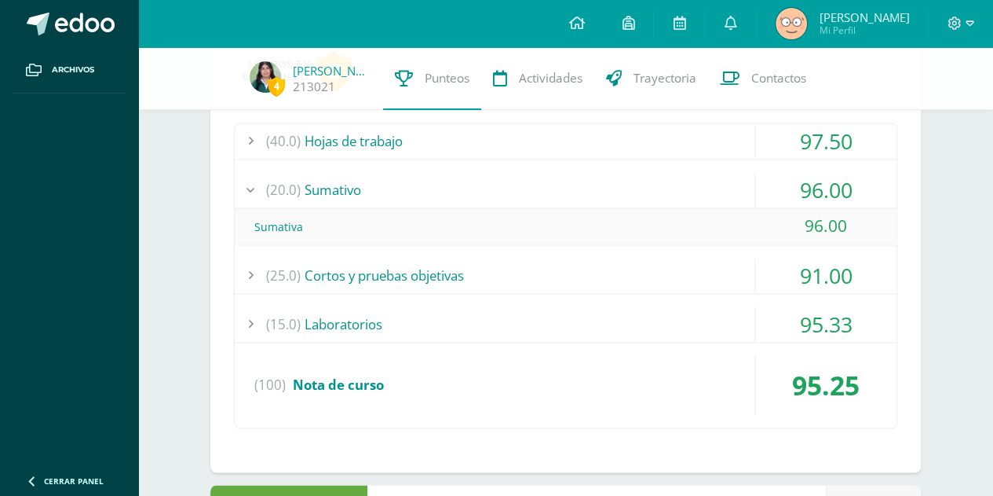
click at [431, 189] on div "(20.0) [GEOGRAPHIC_DATA]" at bounding box center [566, 189] width 662 height 35
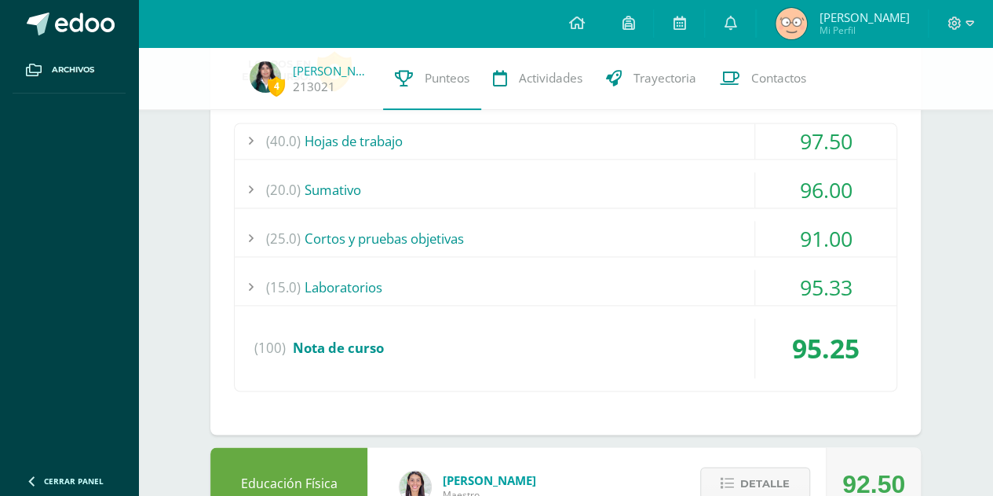
click at [449, 141] on div "(40.0) Hojas de trabajo" at bounding box center [566, 140] width 662 height 35
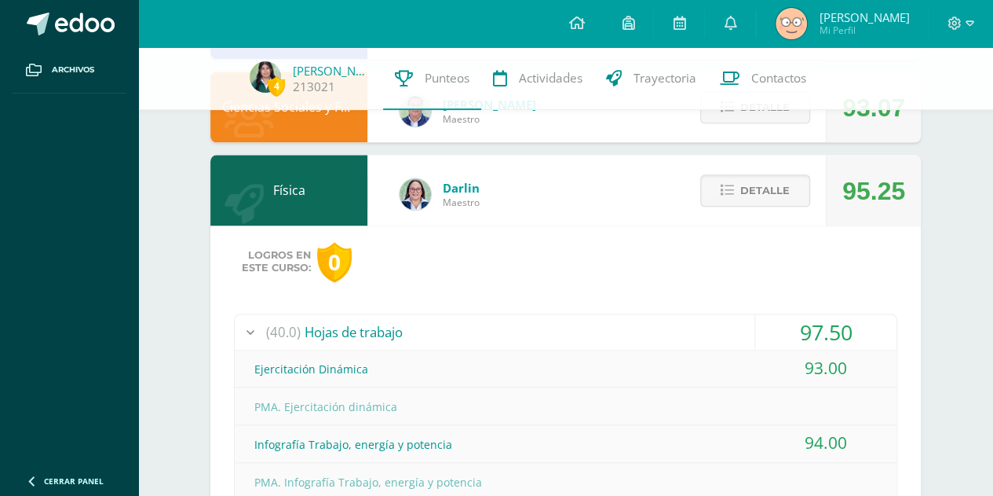
scroll to position [833, 0]
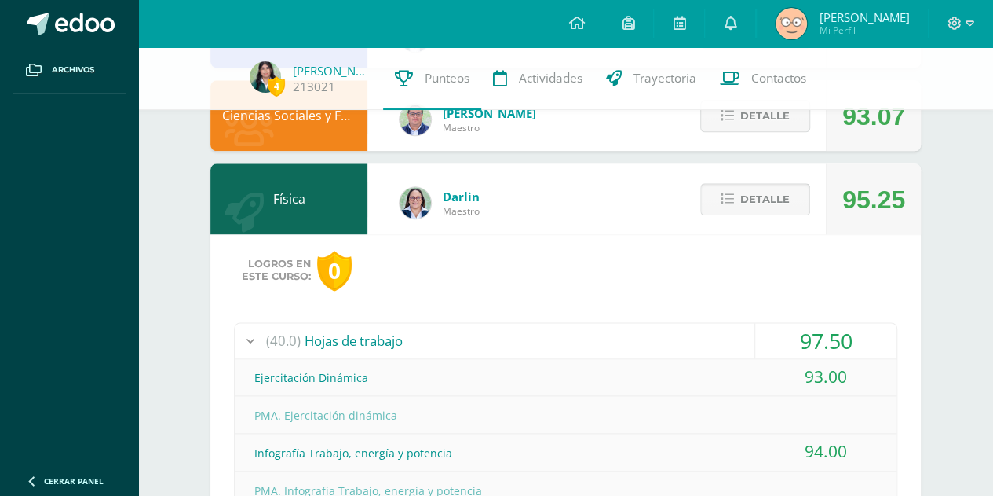
click at [766, 186] on span "Detalle" at bounding box center [765, 199] width 49 height 29
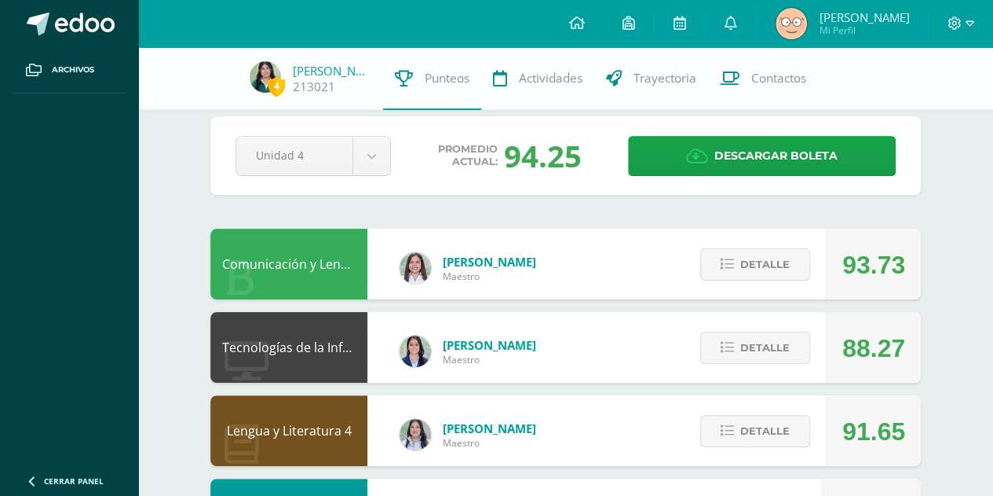
scroll to position [0, 0]
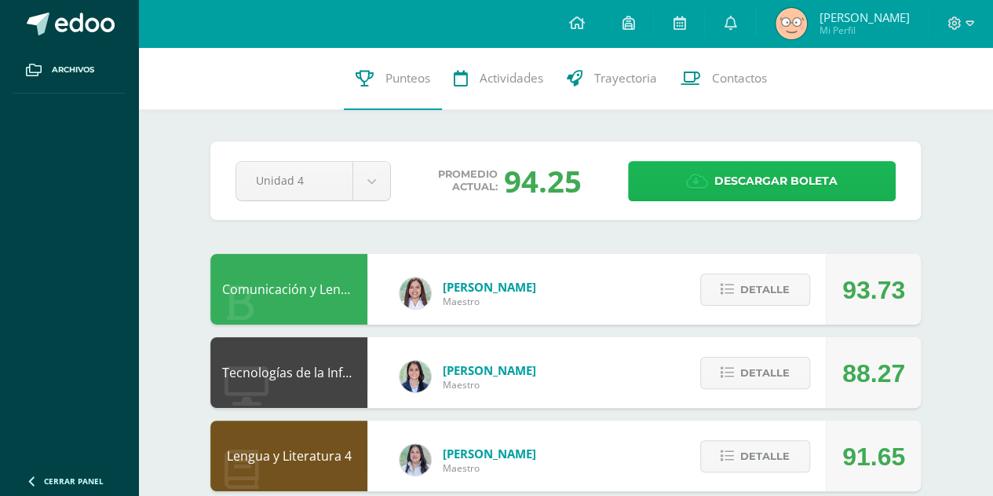
click at [704, 180] on icon at bounding box center [697, 181] width 22 height 17
